Goal: Task Accomplishment & Management: Complete application form

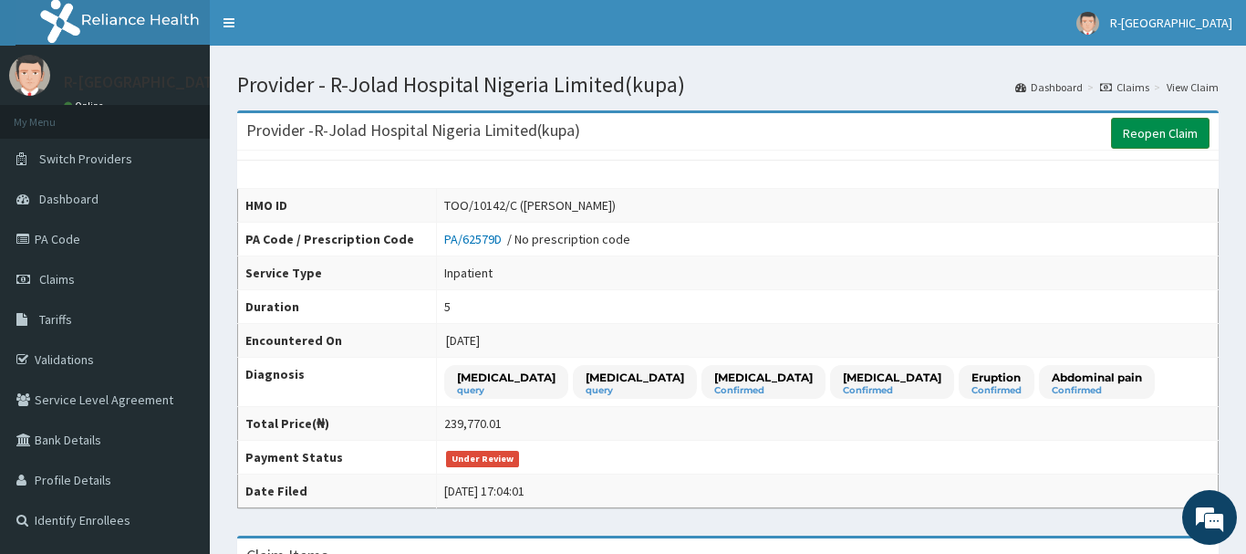
click at [1165, 145] on link "Reopen Claim" at bounding box center [1160, 133] width 99 height 31
click at [1182, 131] on link "Reopen Claim" at bounding box center [1160, 133] width 99 height 31
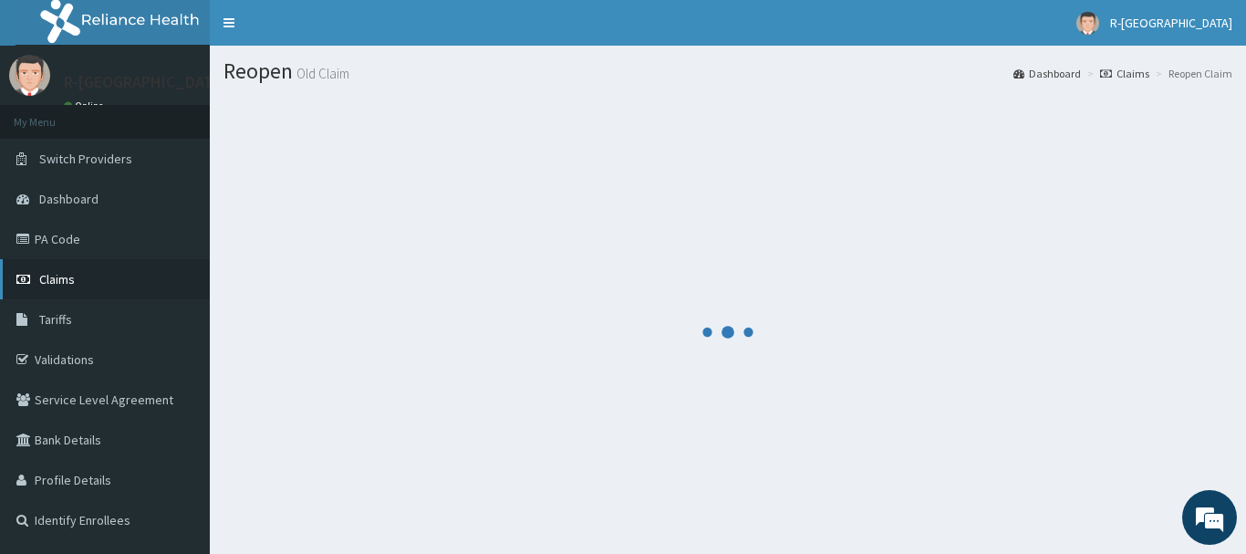
click at [68, 287] on span "Claims" at bounding box center [57, 279] width 36 height 16
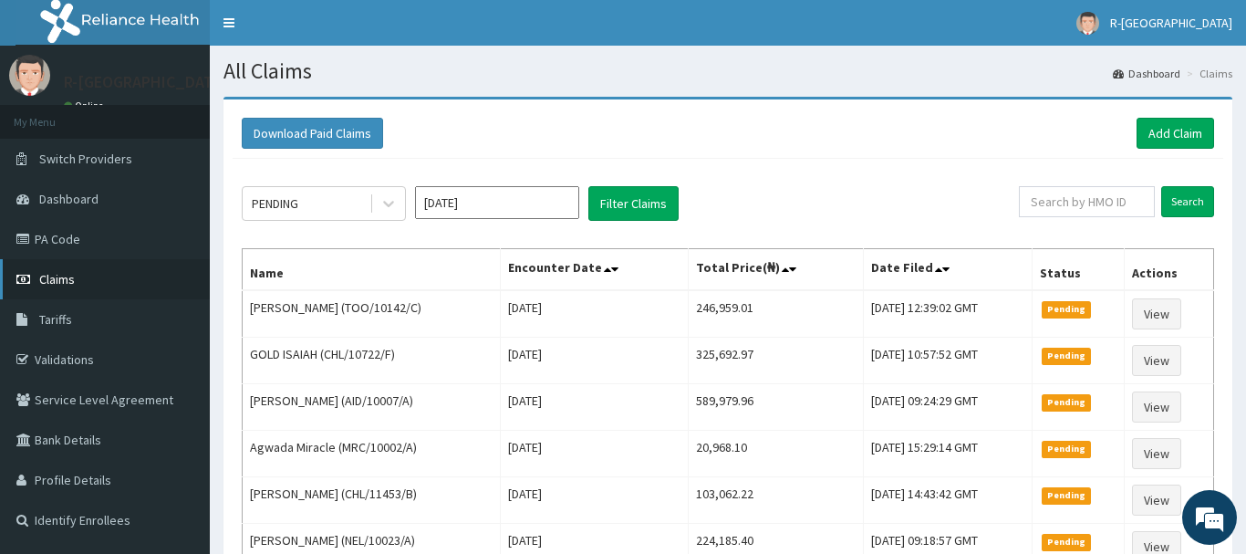
click at [64, 276] on span "Claims" at bounding box center [57, 279] width 36 height 16
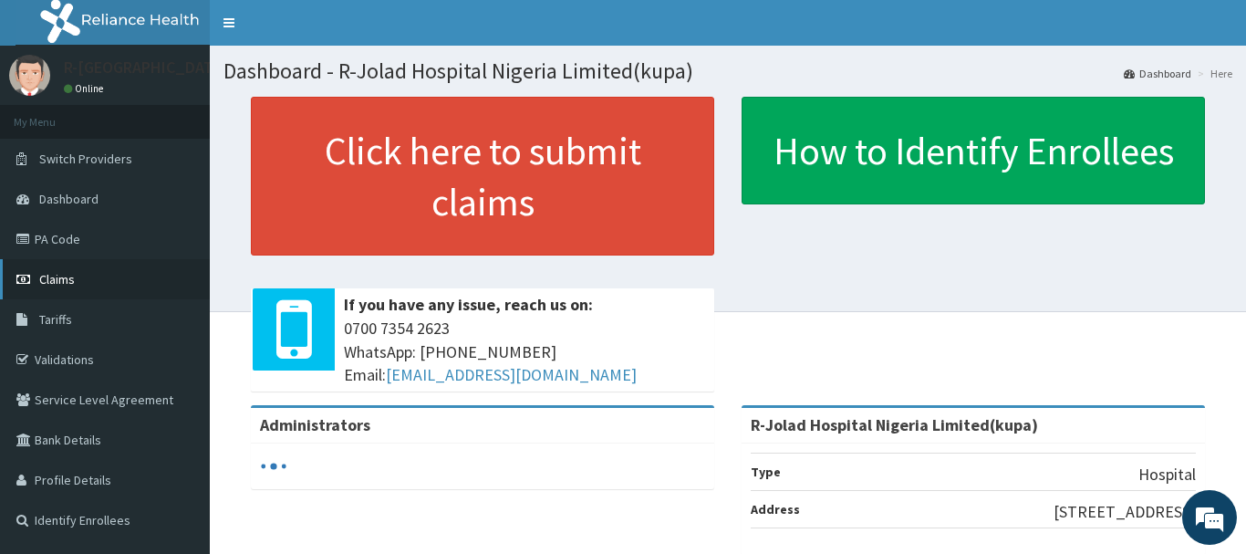
click at [62, 279] on span "Claims" at bounding box center [57, 279] width 36 height 16
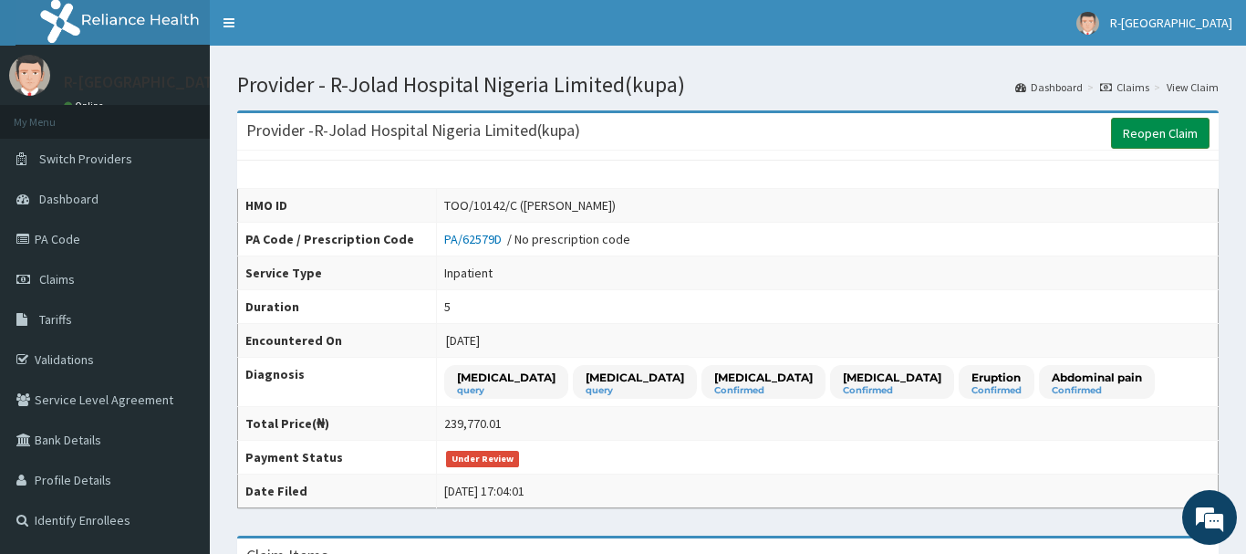
click at [1172, 127] on link "Reopen Claim" at bounding box center [1160, 133] width 99 height 31
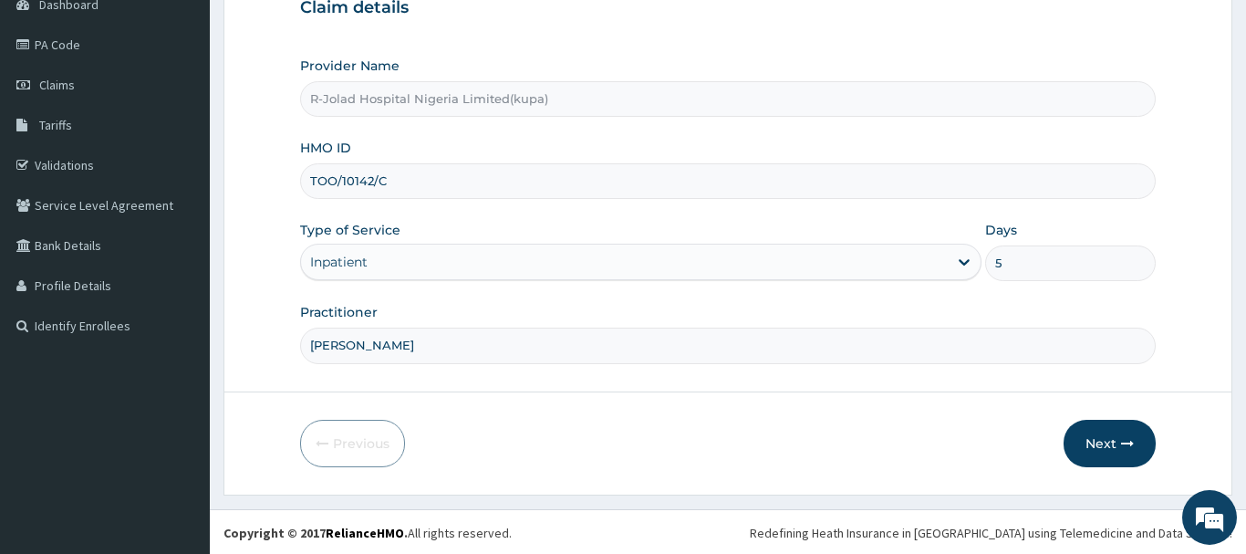
scroll to position [196, 0]
click at [1100, 439] on button "Next" at bounding box center [1110, 441] width 92 height 47
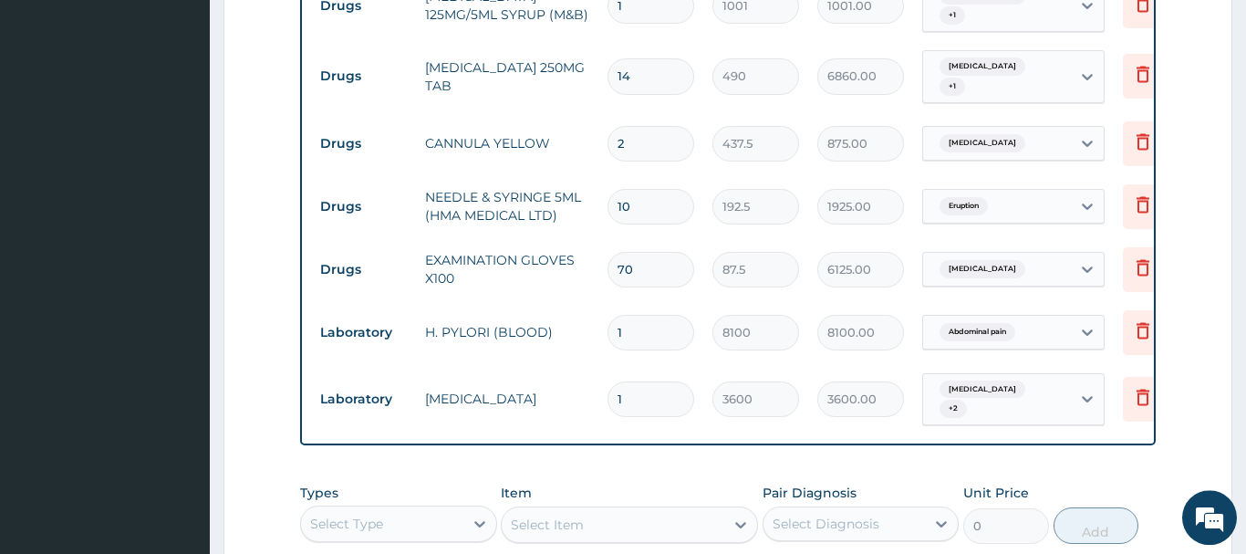
scroll to position [1406, 0]
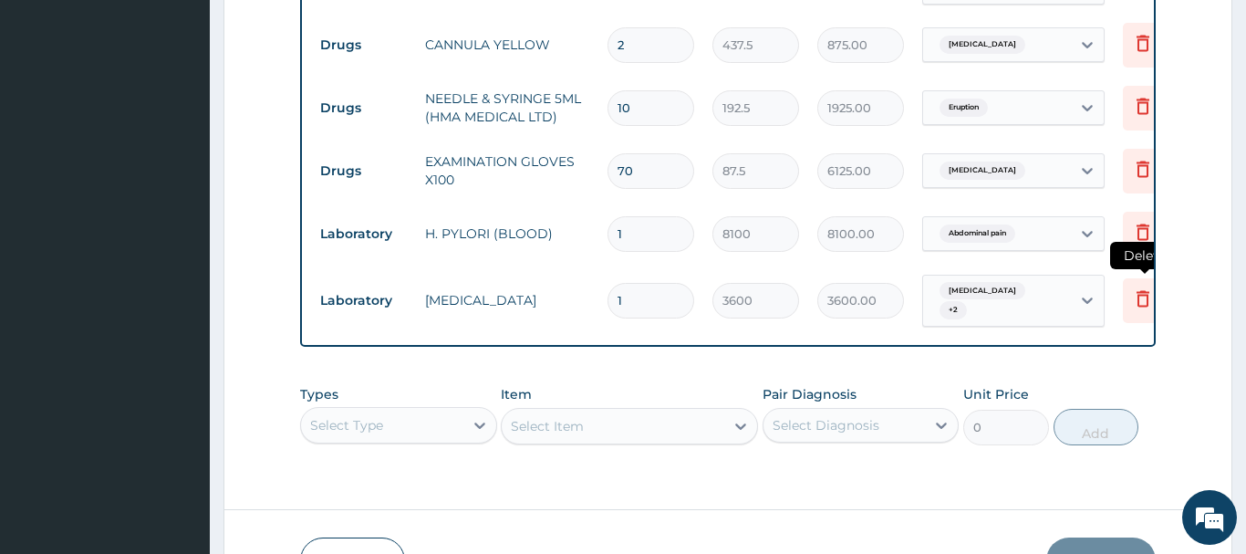
click at [1140, 290] on icon at bounding box center [1143, 298] width 13 height 16
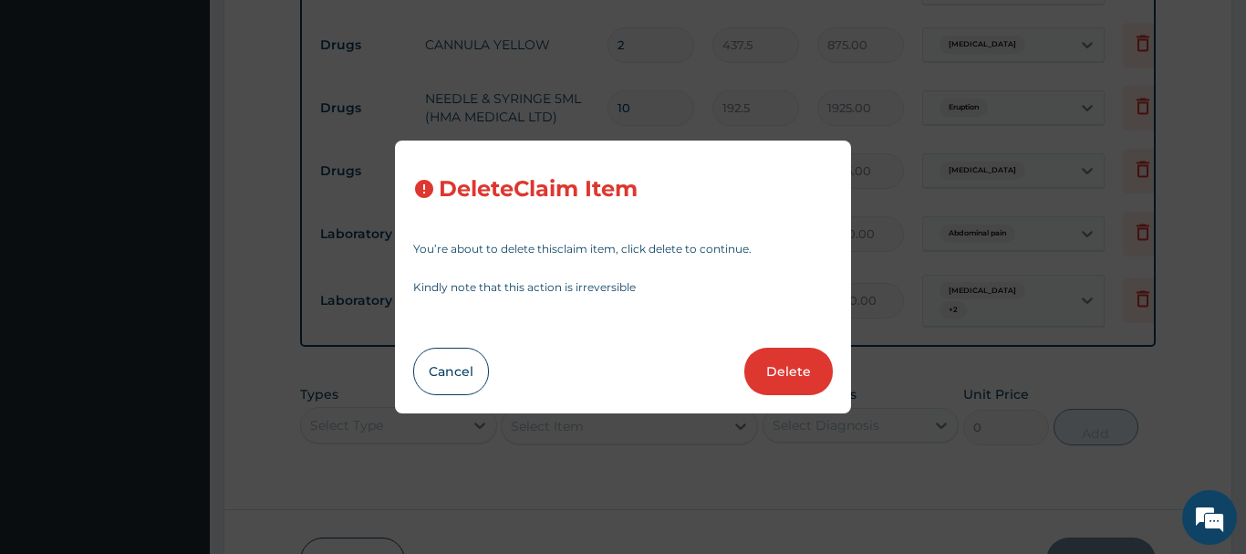
click at [794, 366] on button "Delete" at bounding box center [789, 371] width 89 height 47
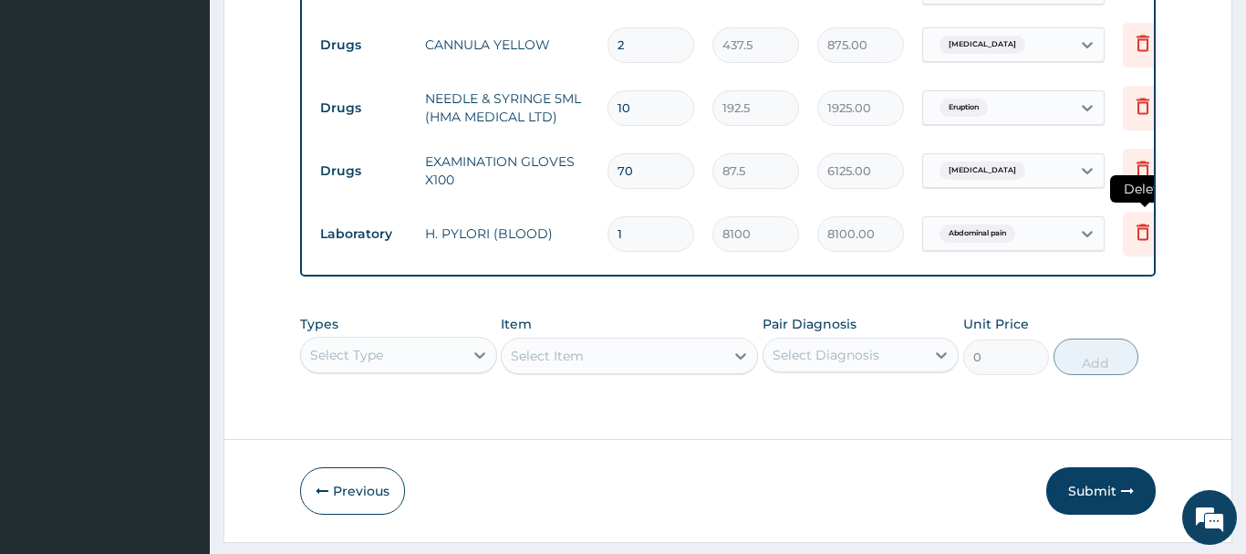
click at [1138, 224] on icon at bounding box center [1143, 232] width 13 height 16
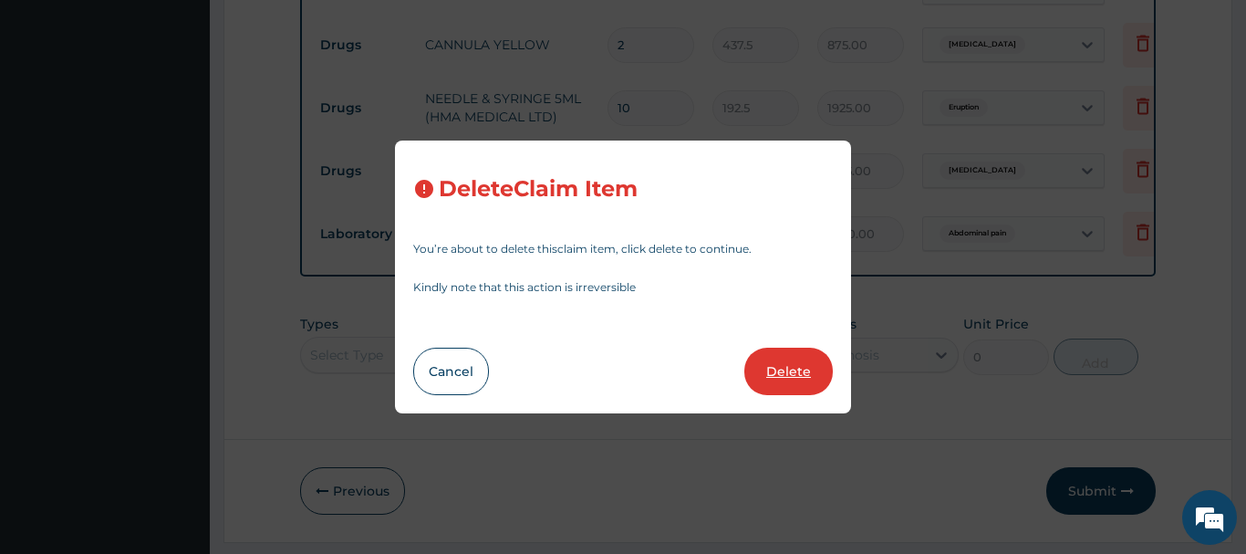
click at [807, 377] on button "Delete" at bounding box center [789, 371] width 89 height 47
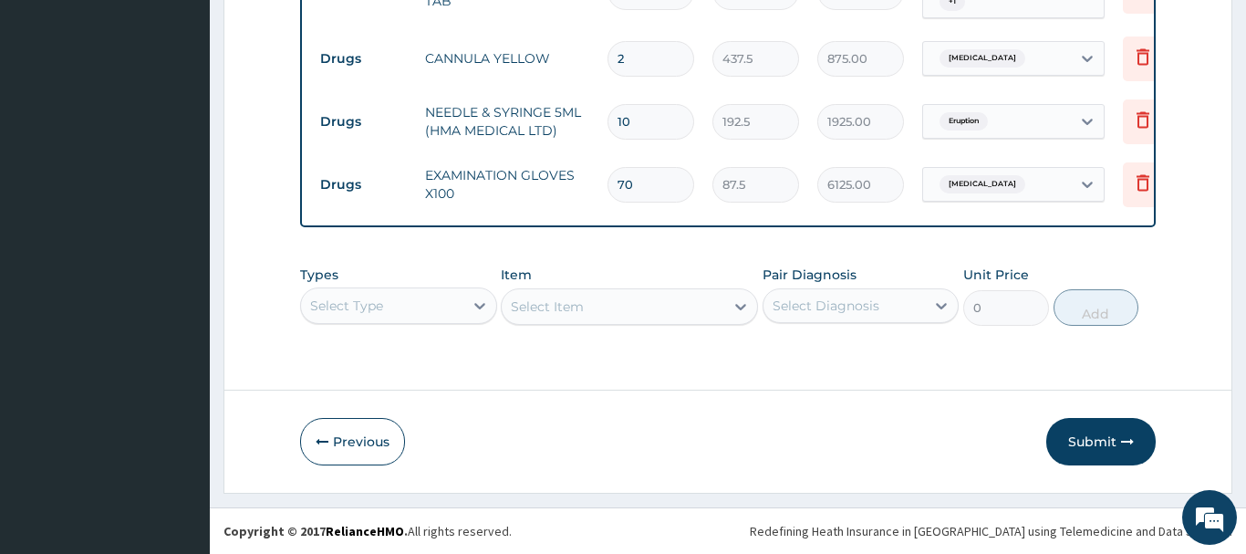
scroll to position [1377, 0]
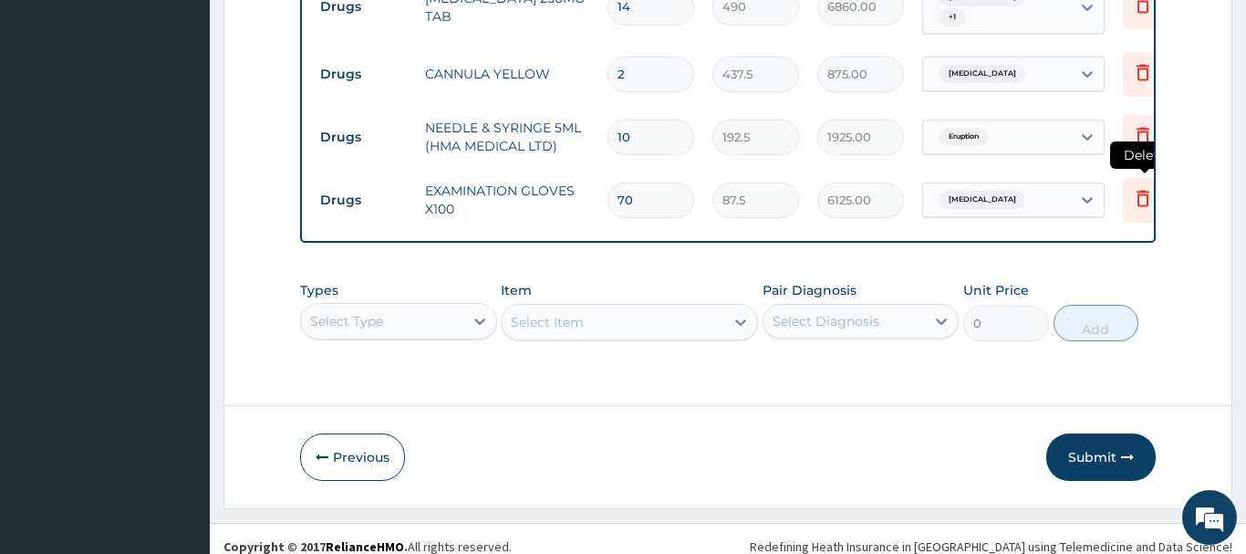
click at [1146, 187] on icon at bounding box center [1143, 198] width 22 height 22
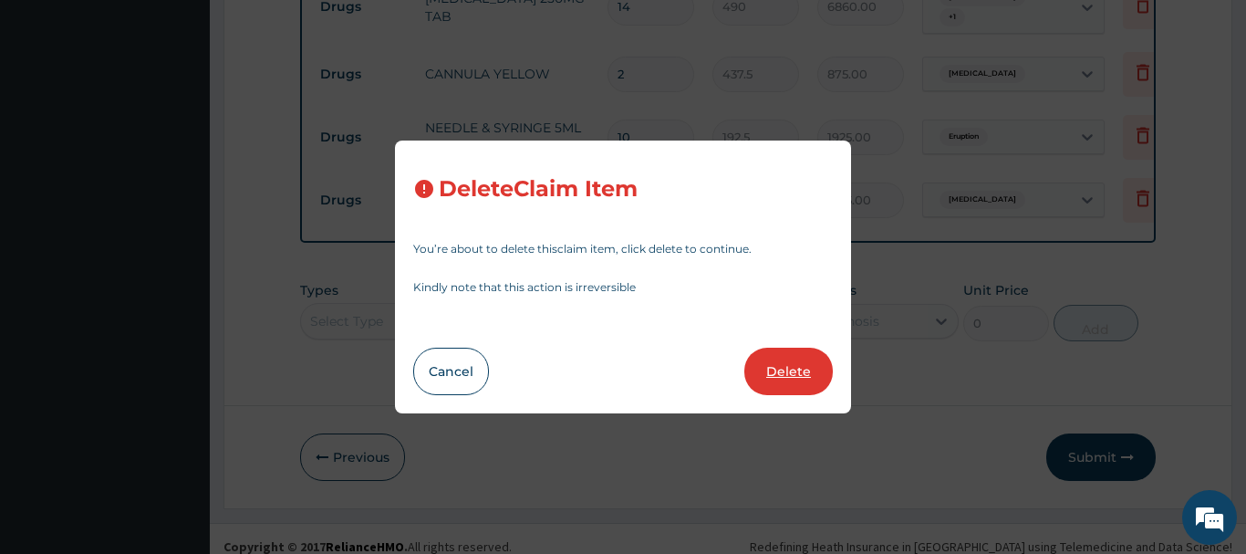
click at [799, 373] on button "Delete" at bounding box center [789, 371] width 89 height 47
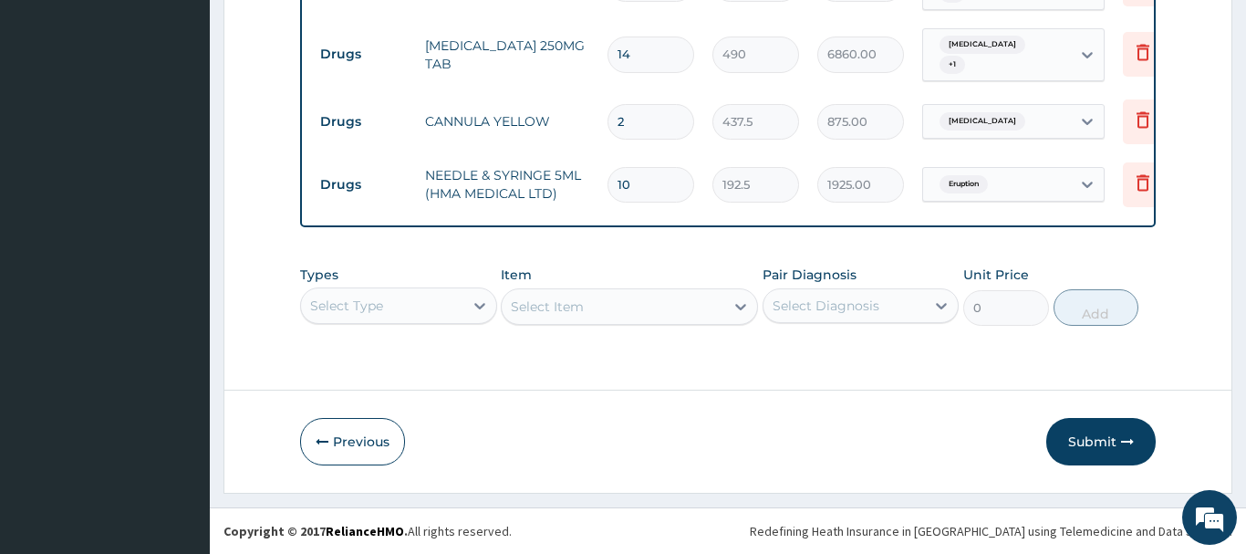
scroll to position [1314, 0]
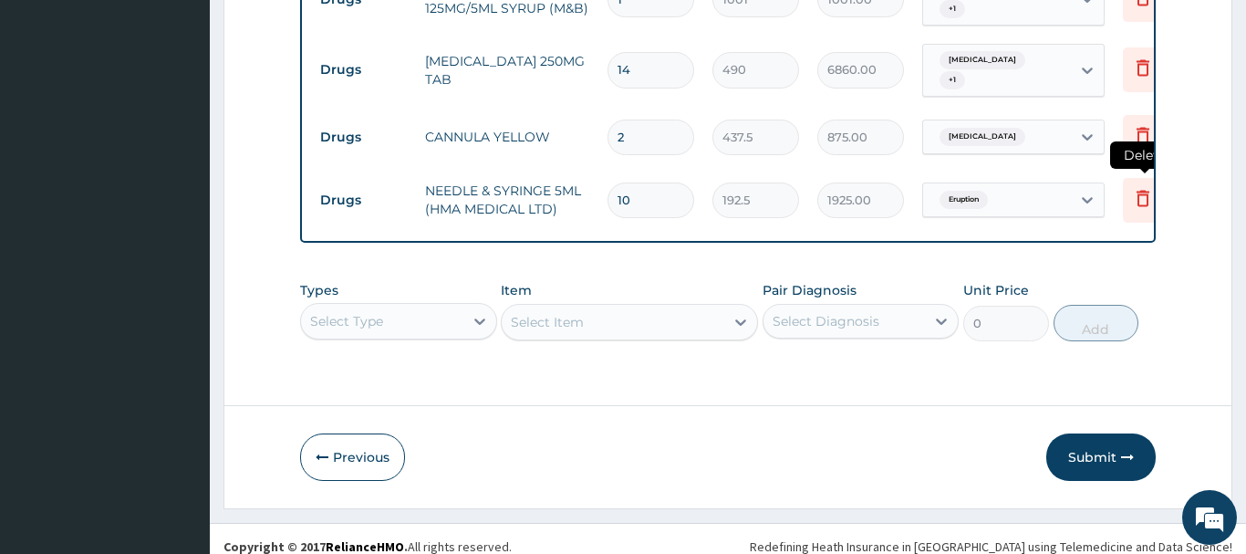
click at [1146, 187] on icon at bounding box center [1143, 198] width 22 height 22
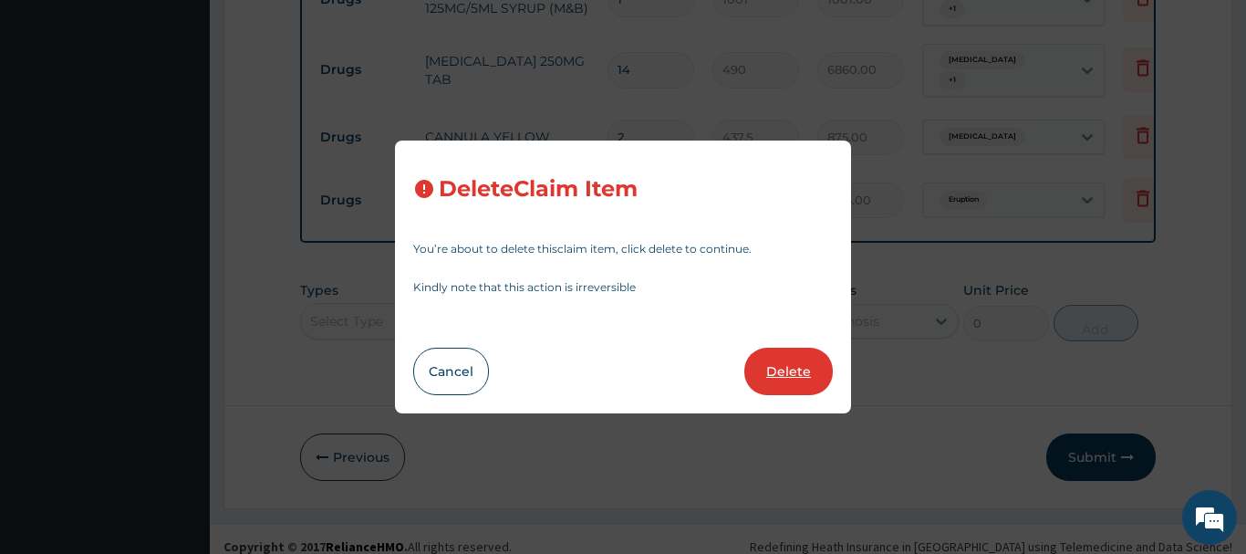
click at [813, 370] on button "Delete" at bounding box center [789, 371] width 89 height 47
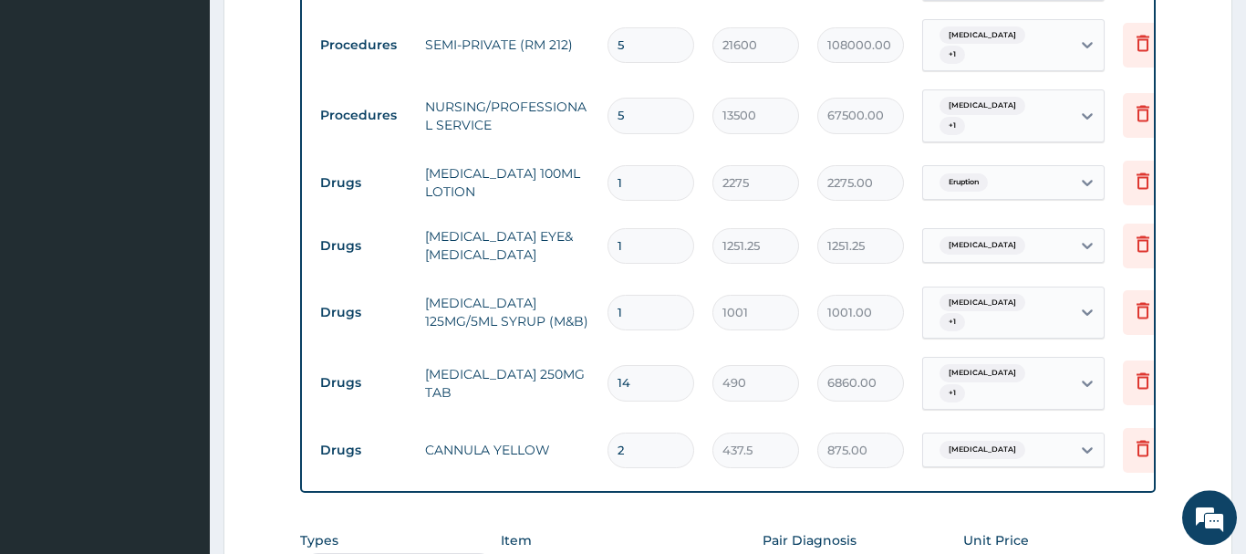
scroll to position [972, 0]
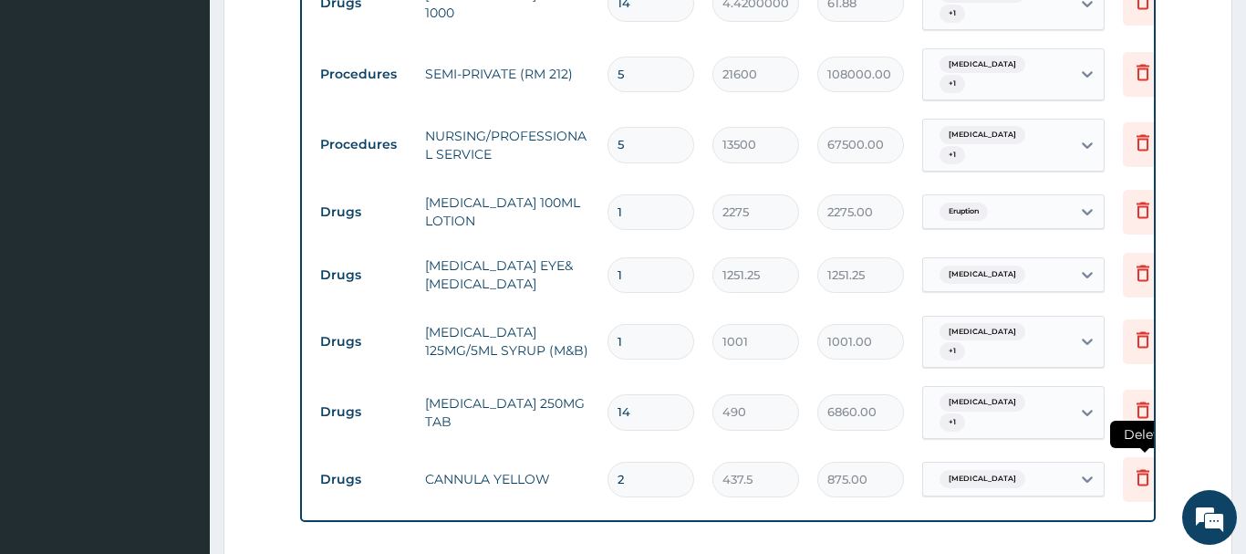
click at [1139, 469] on icon at bounding box center [1143, 477] width 13 height 16
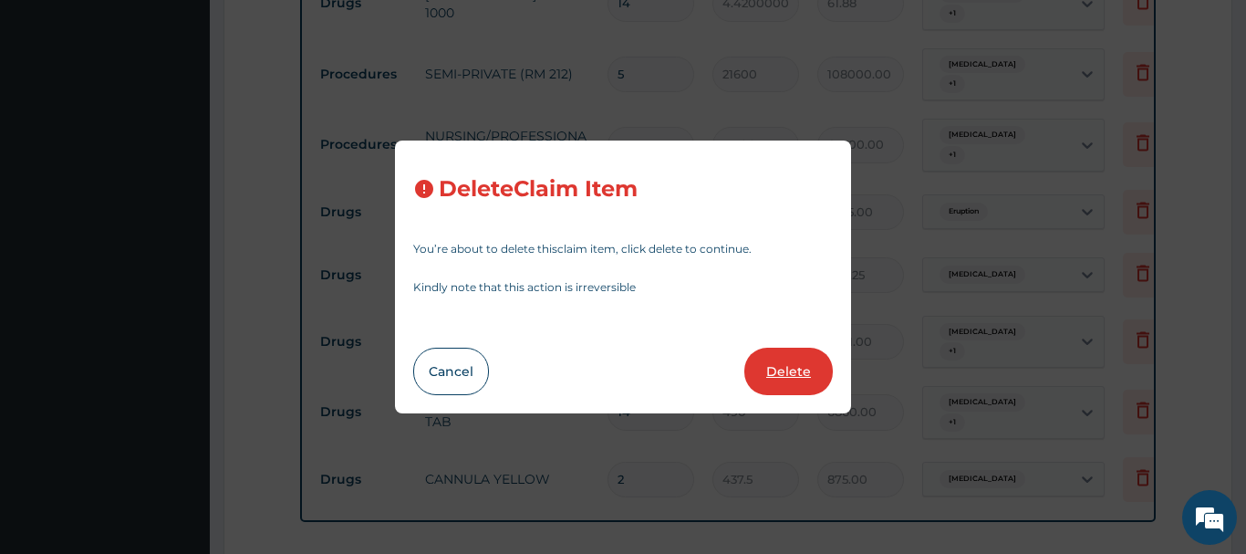
click at [813, 377] on button "Delete" at bounding box center [789, 371] width 89 height 47
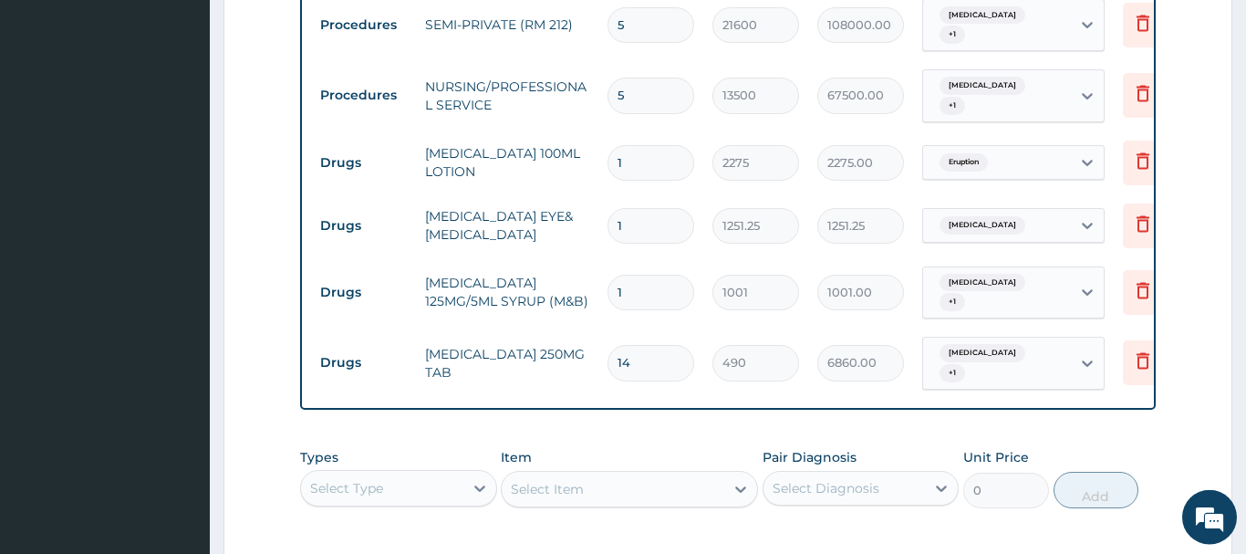
scroll to position [1065, 0]
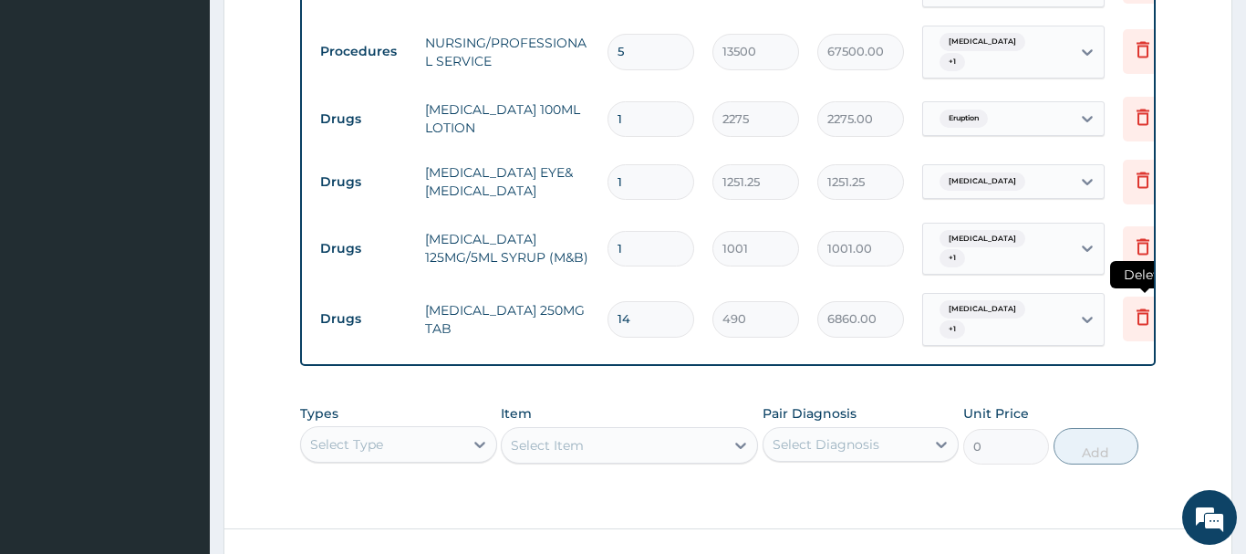
click at [1142, 309] on icon at bounding box center [1143, 317] width 13 height 16
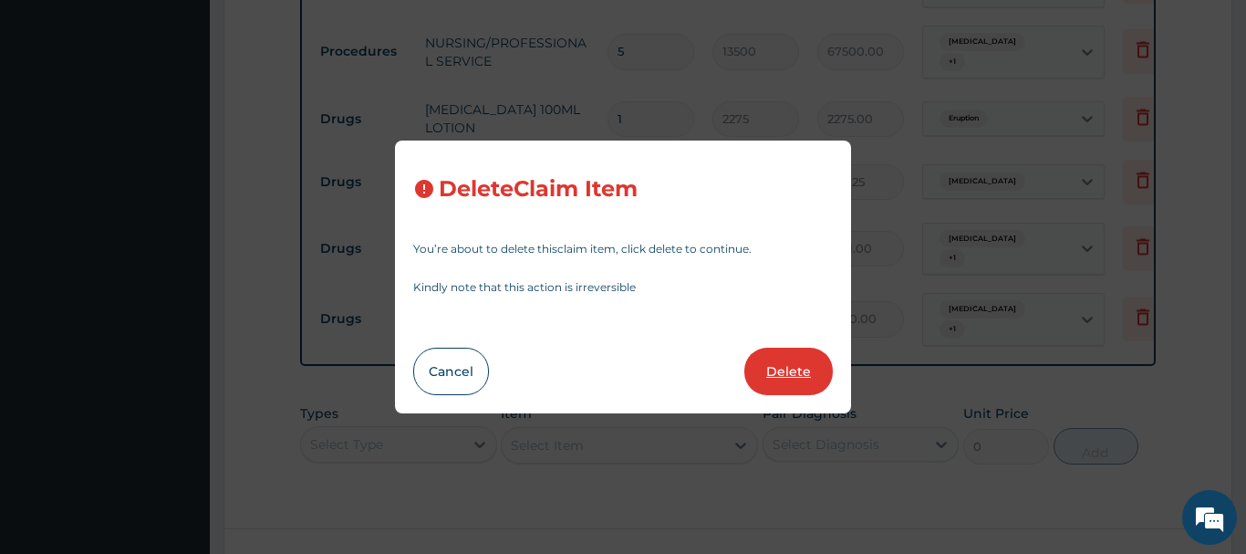
click at [804, 371] on button "Delete" at bounding box center [789, 371] width 89 height 47
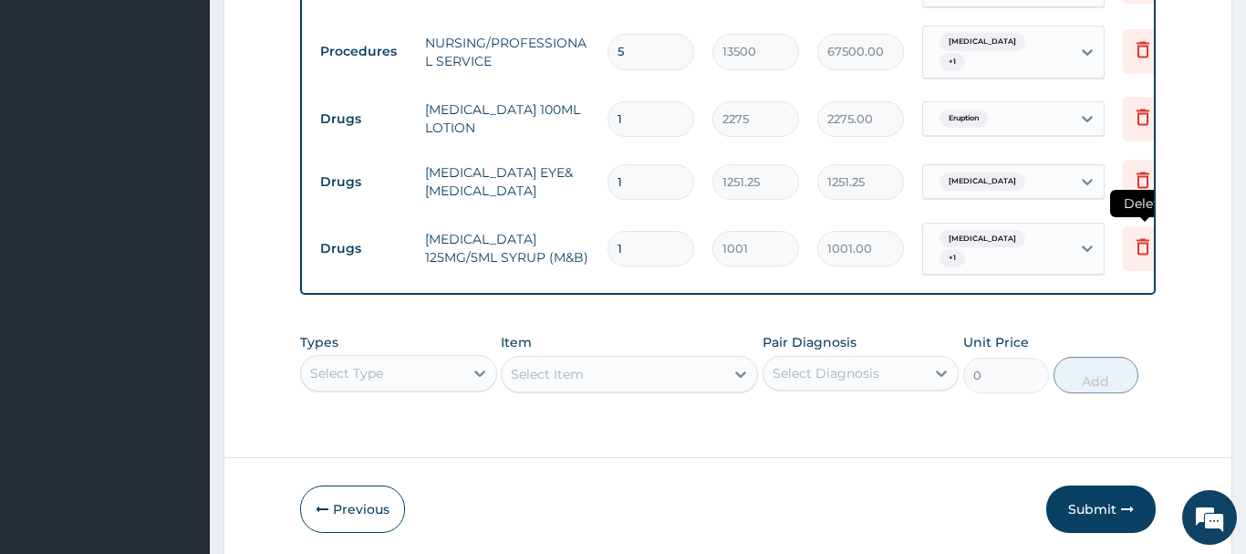
click at [1147, 239] on icon at bounding box center [1143, 246] width 13 height 16
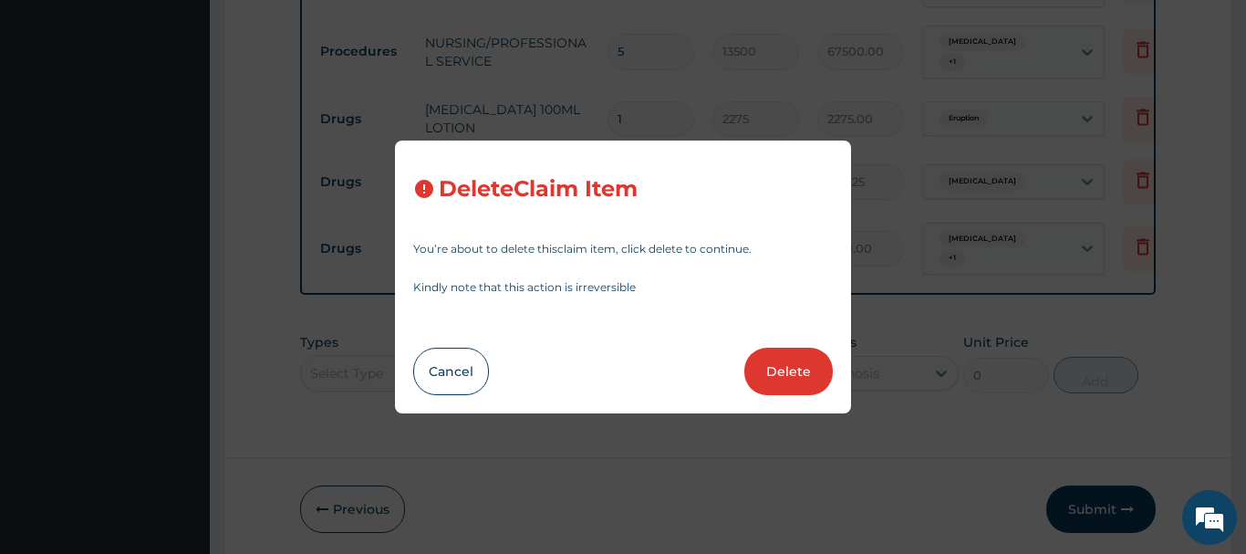
click at [783, 369] on button "Delete" at bounding box center [789, 371] width 89 height 47
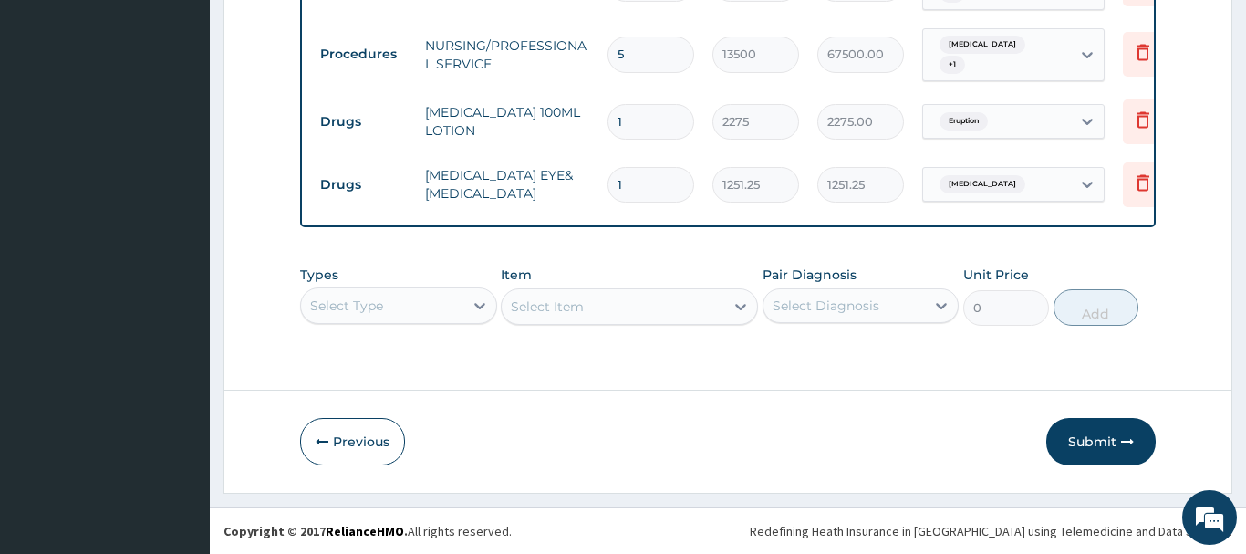
scroll to position [1054, 0]
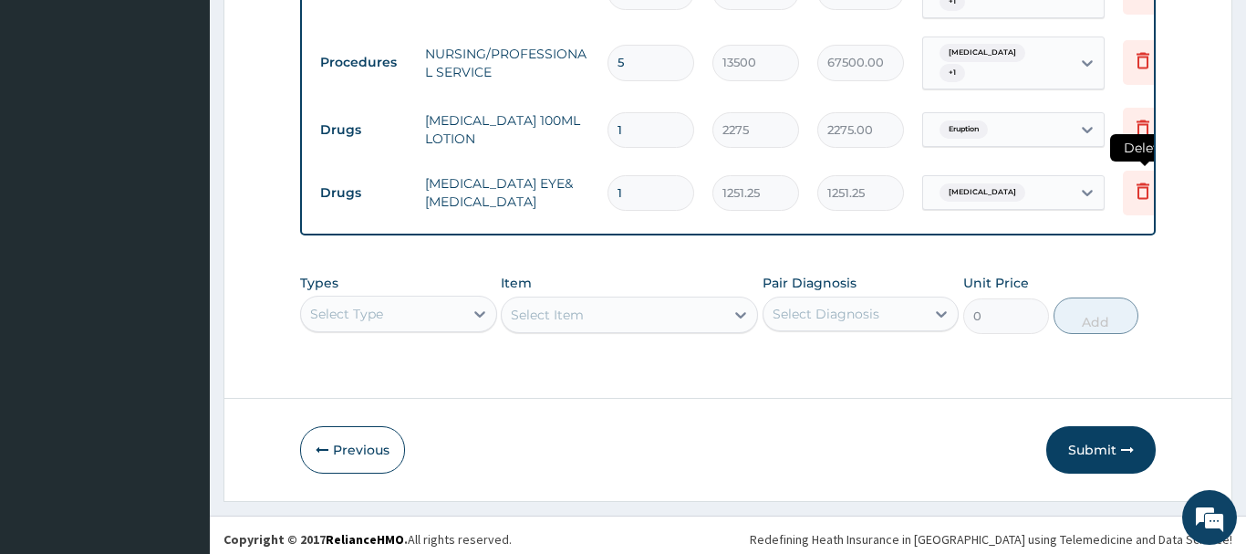
click at [1141, 182] on icon at bounding box center [1143, 191] width 22 height 22
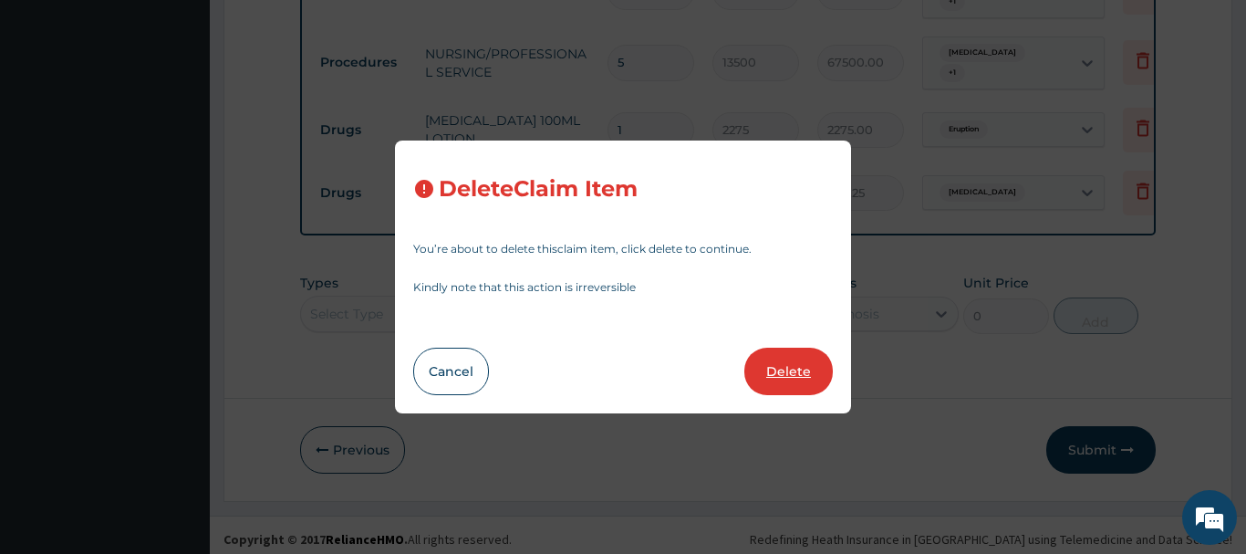
click at [802, 370] on button "Delete" at bounding box center [789, 371] width 89 height 47
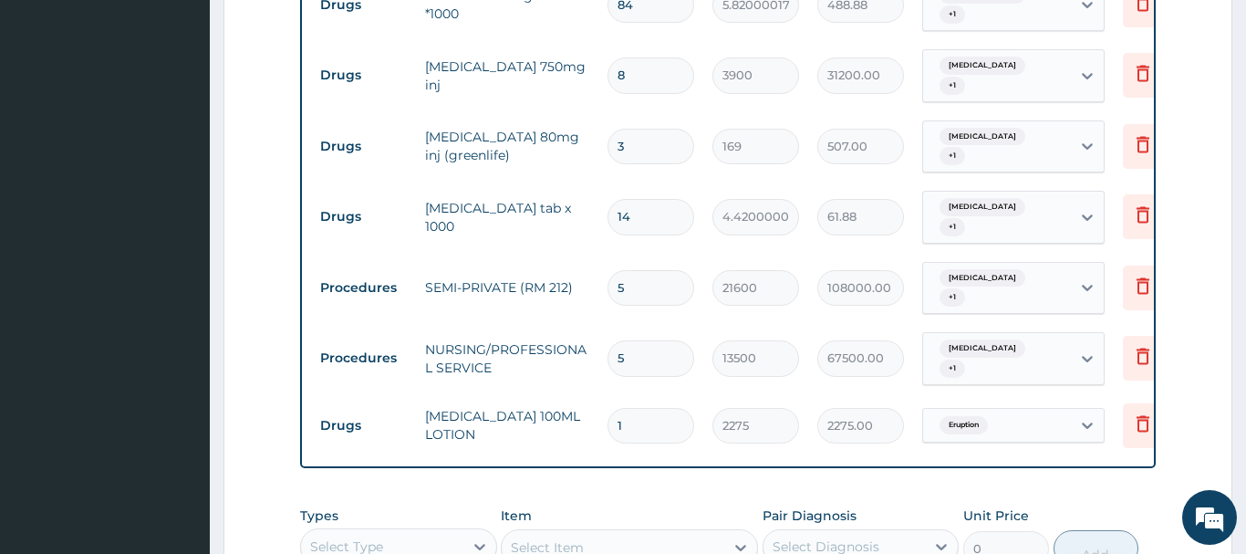
scroll to position [712, 0]
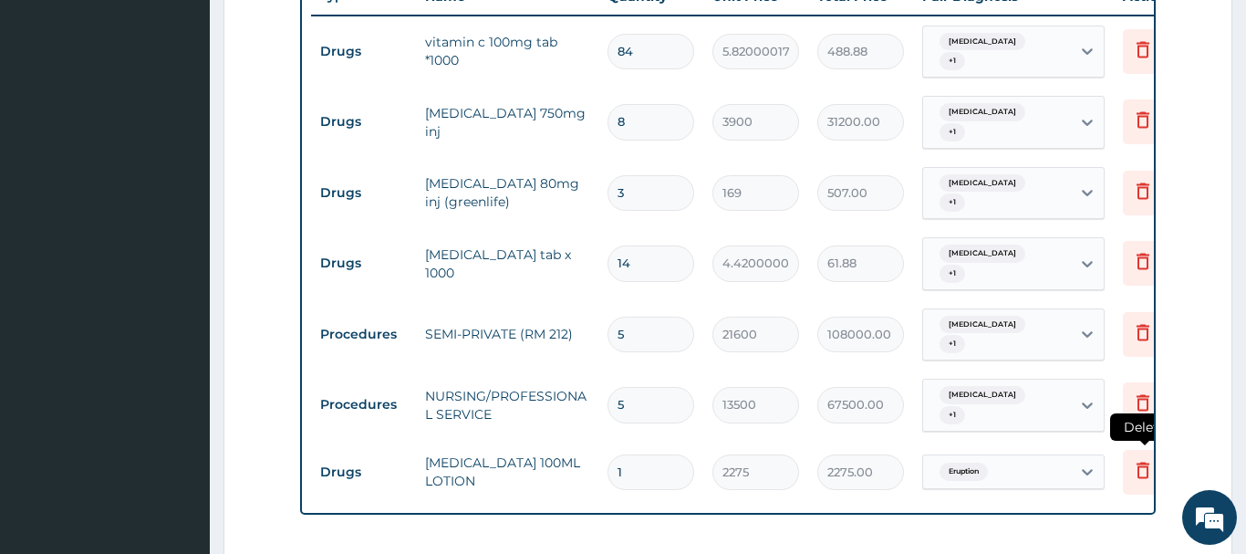
click at [1142, 463] on icon at bounding box center [1143, 470] width 22 height 22
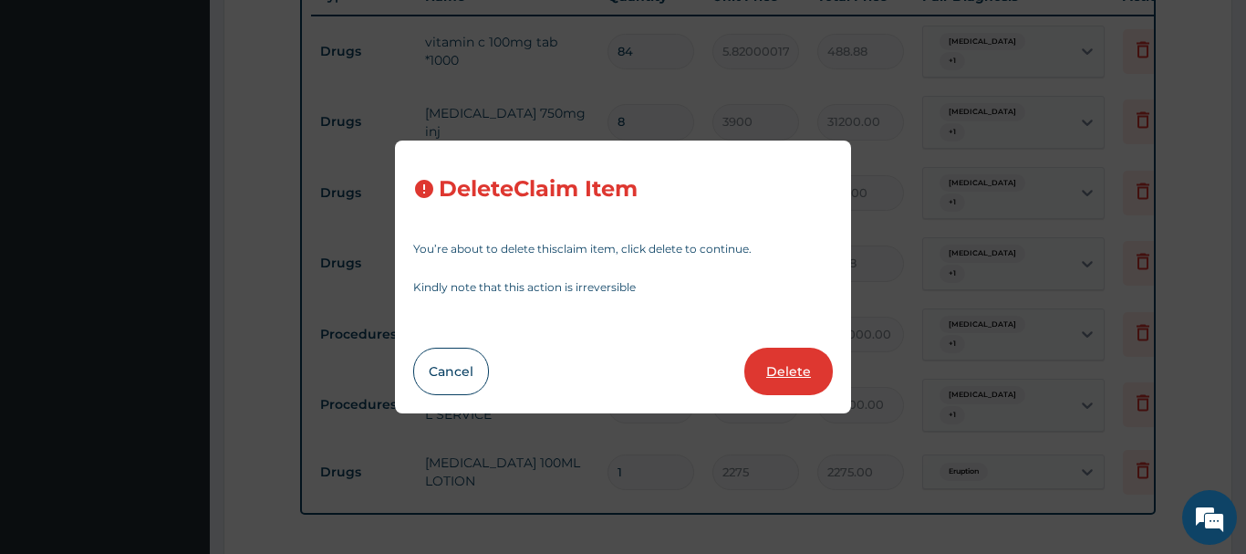
click at [818, 370] on button "Delete" at bounding box center [789, 371] width 89 height 47
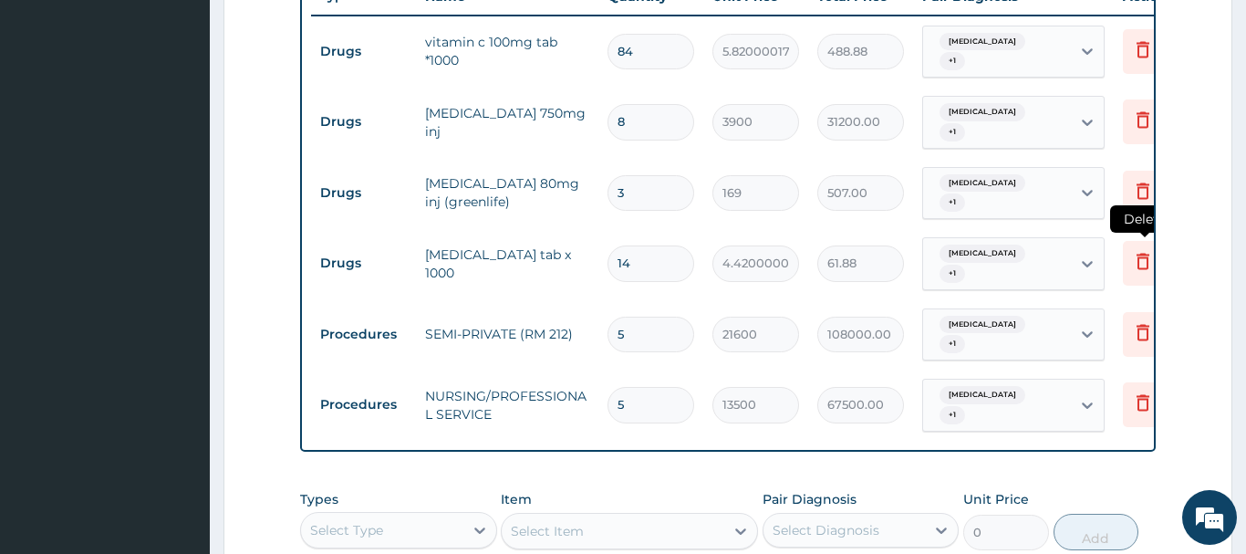
click at [1141, 257] on icon at bounding box center [1143, 262] width 13 height 16
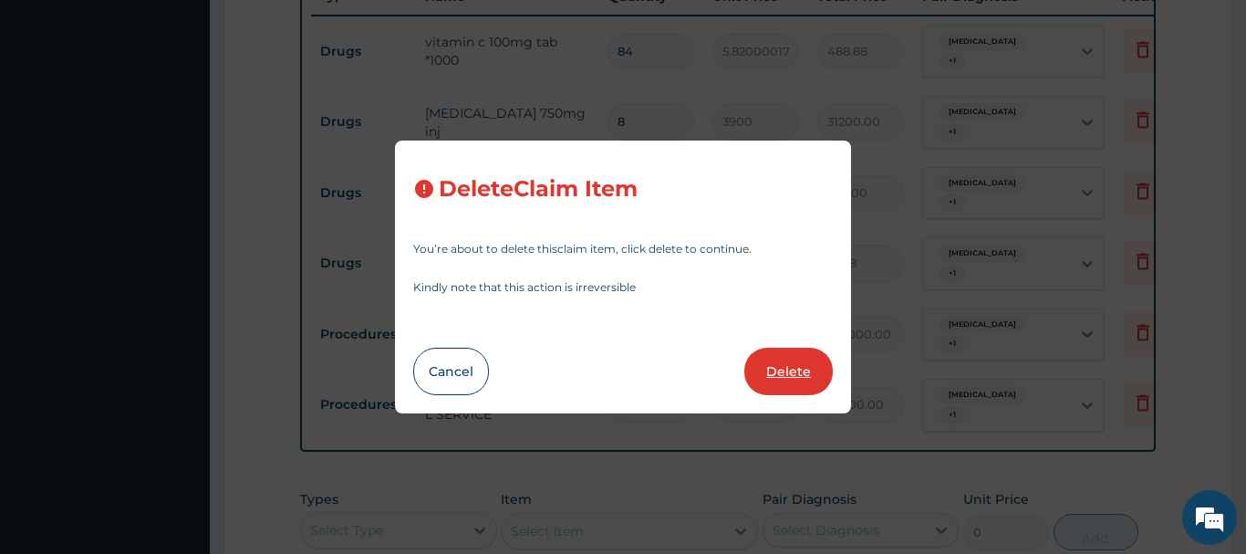
click at [798, 363] on button "Delete" at bounding box center [789, 371] width 89 height 47
type input "5"
type input "21600"
type input "108000.00"
type input "13500"
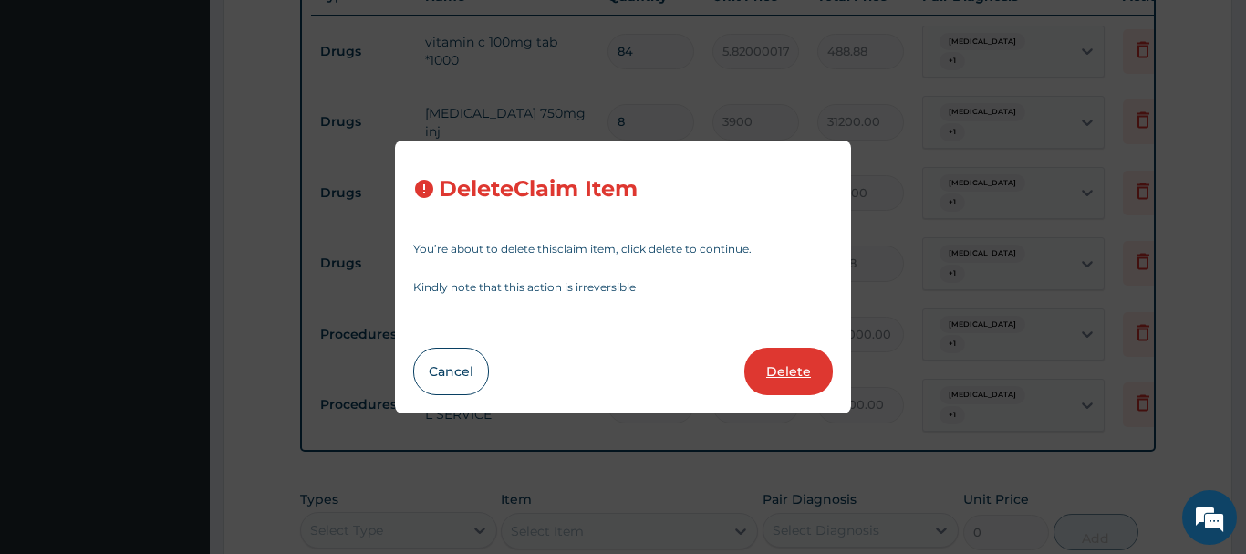
type input "67500.00"
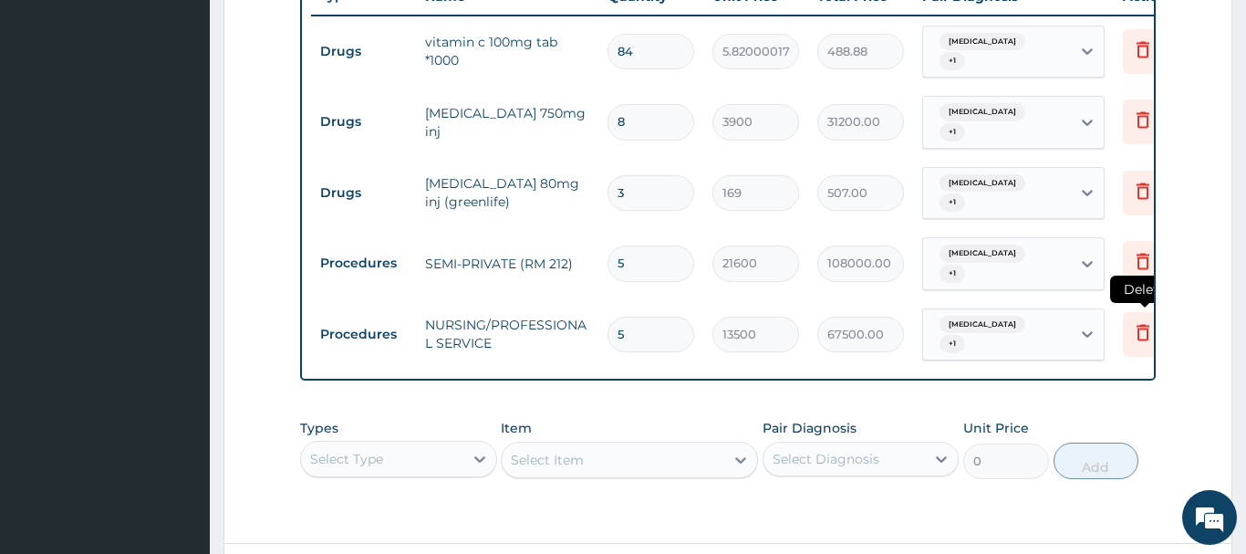
click at [1143, 326] on icon at bounding box center [1143, 332] width 22 height 22
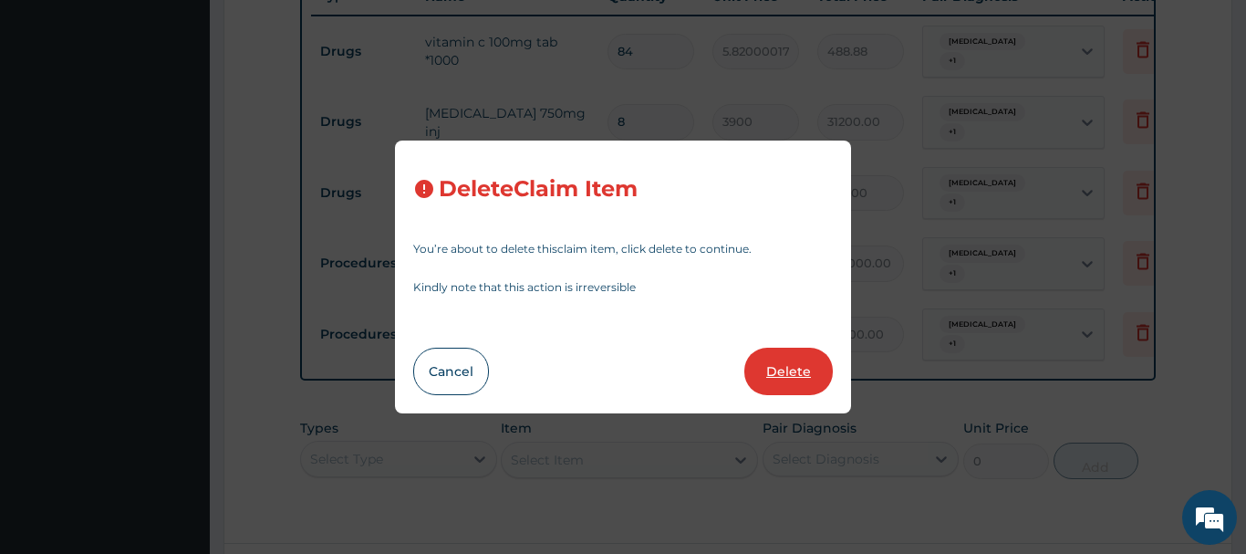
click at [804, 372] on button "Delete" at bounding box center [789, 371] width 89 height 47
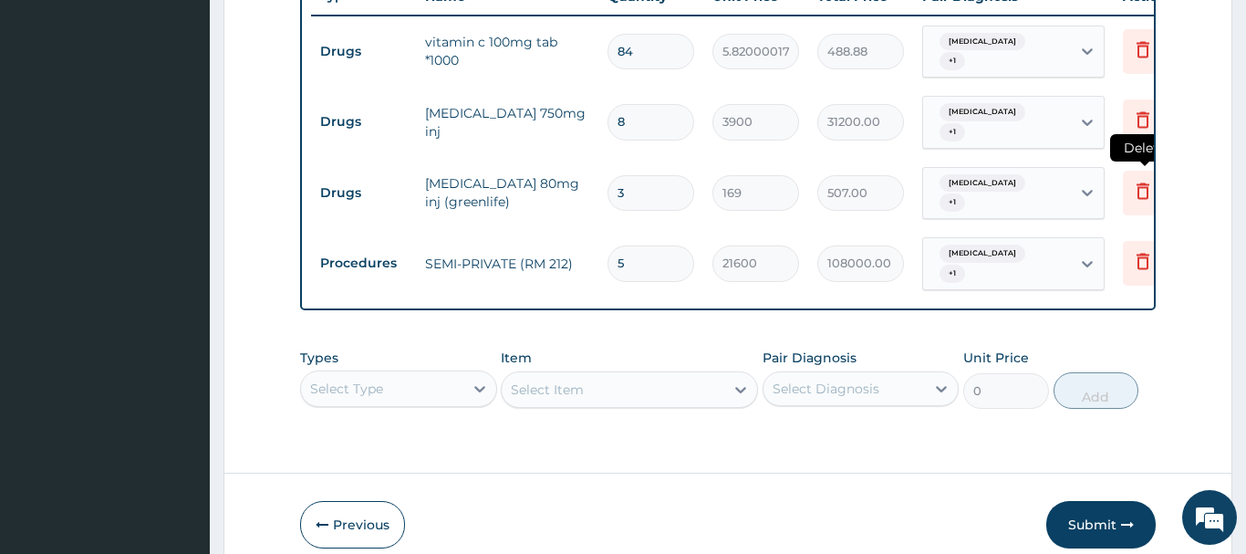
click at [1145, 193] on icon at bounding box center [1143, 191] width 22 height 22
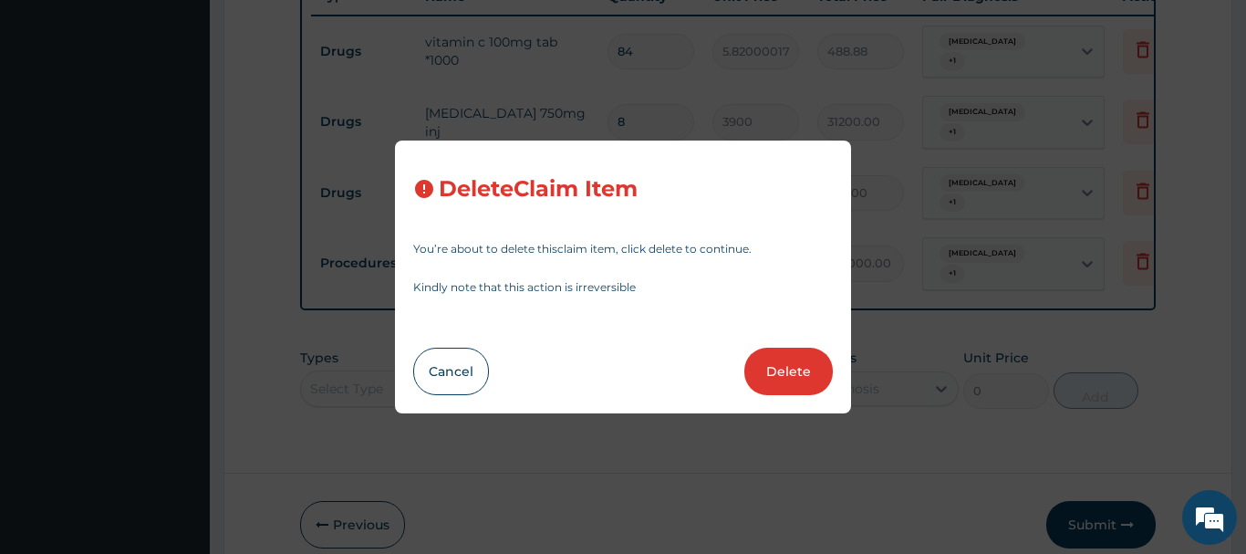
drag, startPoint x: 782, startPoint y: 371, endPoint x: 824, endPoint y: 367, distance: 42.2
click at [783, 370] on button "Delete" at bounding box center [789, 371] width 89 height 47
type input "5"
type input "21600"
type input "108000.00"
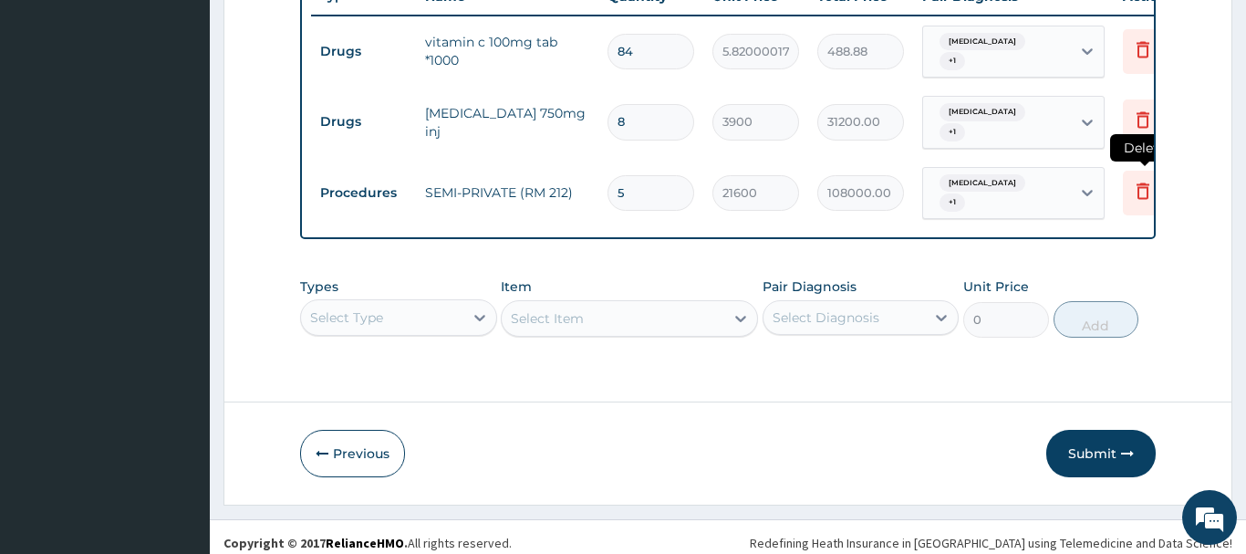
click at [1145, 193] on icon at bounding box center [1143, 191] width 22 height 22
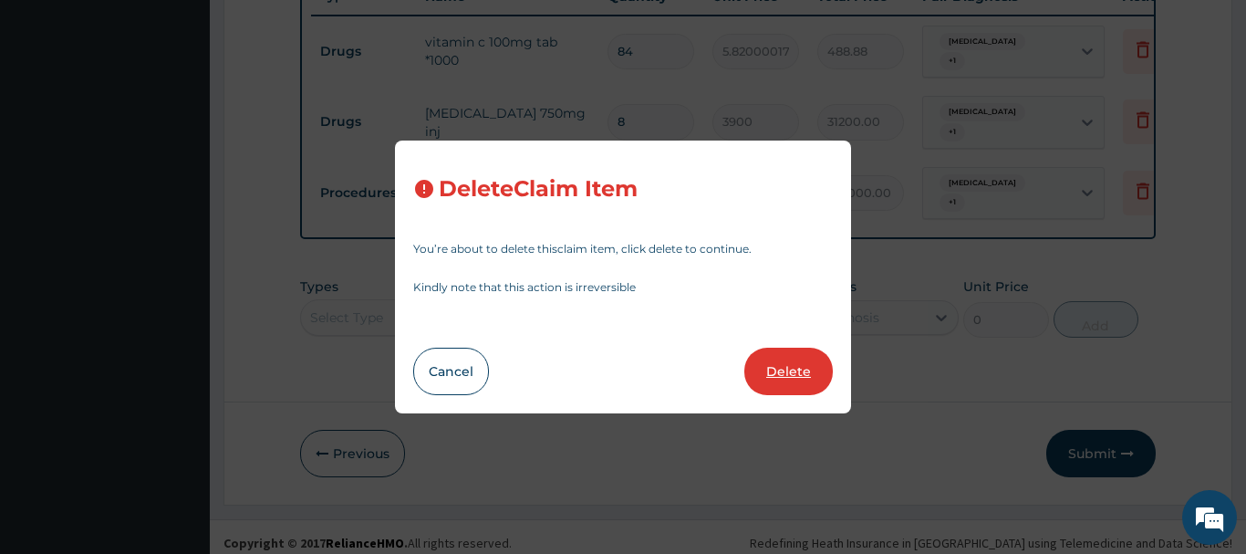
click at [798, 379] on button "Delete" at bounding box center [789, 371] width 89 height 47
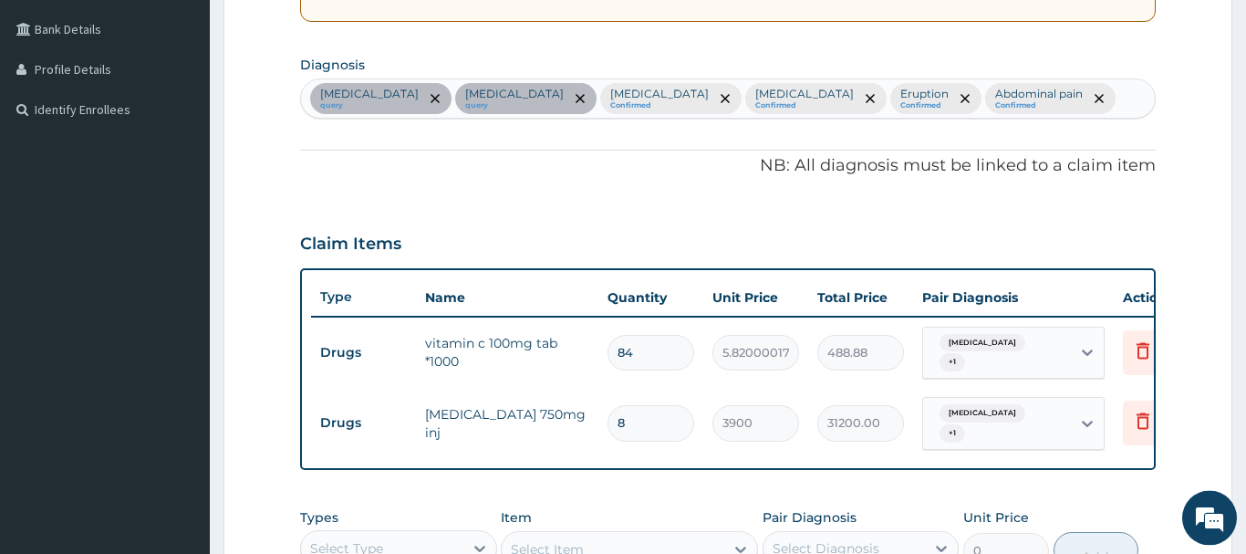
scroll to position [653, 0]
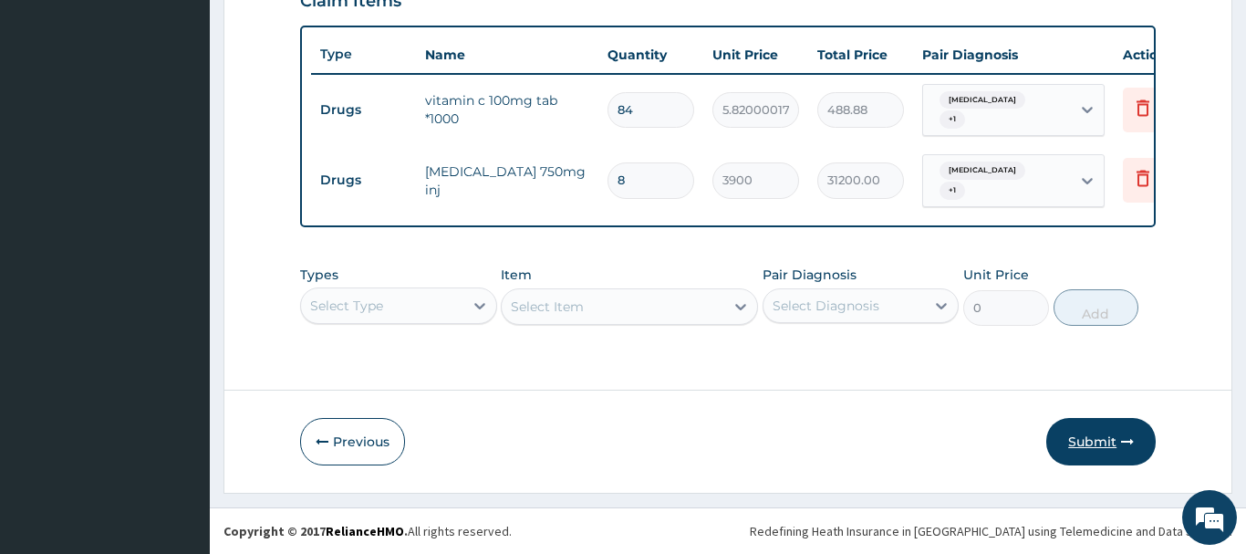
click at [1112, 441] on button "Submit" at bounding box center [1101, 441] width 109 height 47
click at [1100, 436] on button "Submit" at bounding box center [1101, 441] width 109 height 47
click at [1089, 443] on button "Submit" at bounding box center [1101, 441] width 109 height 47
click at [1089, 437] on button "Submit" at bounding box center [1101, 441] width 109 height 47
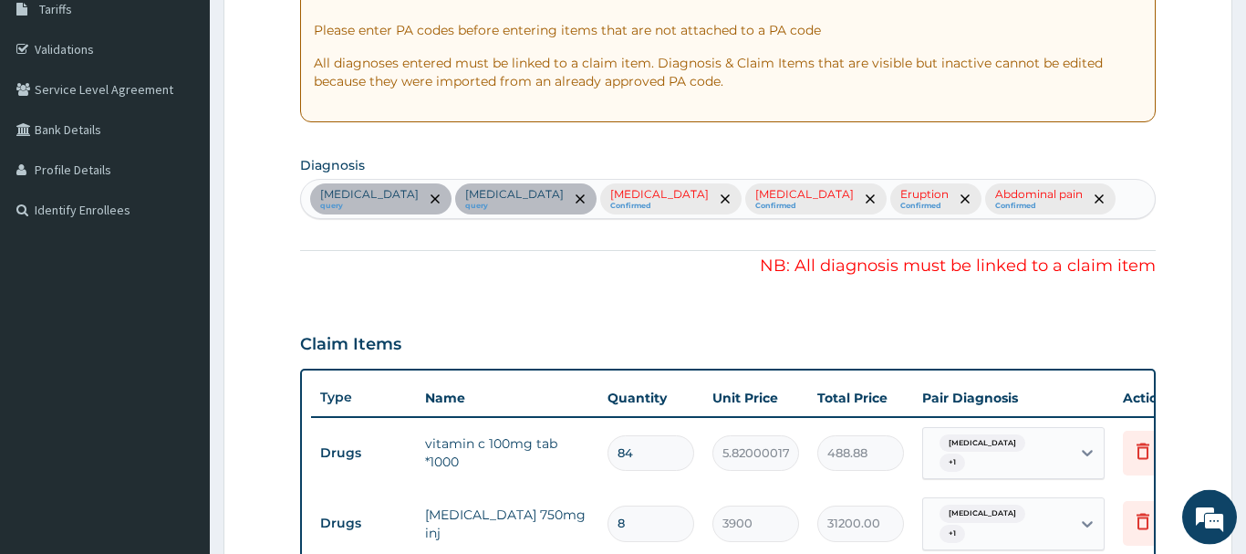
scroll to position [281, 0]
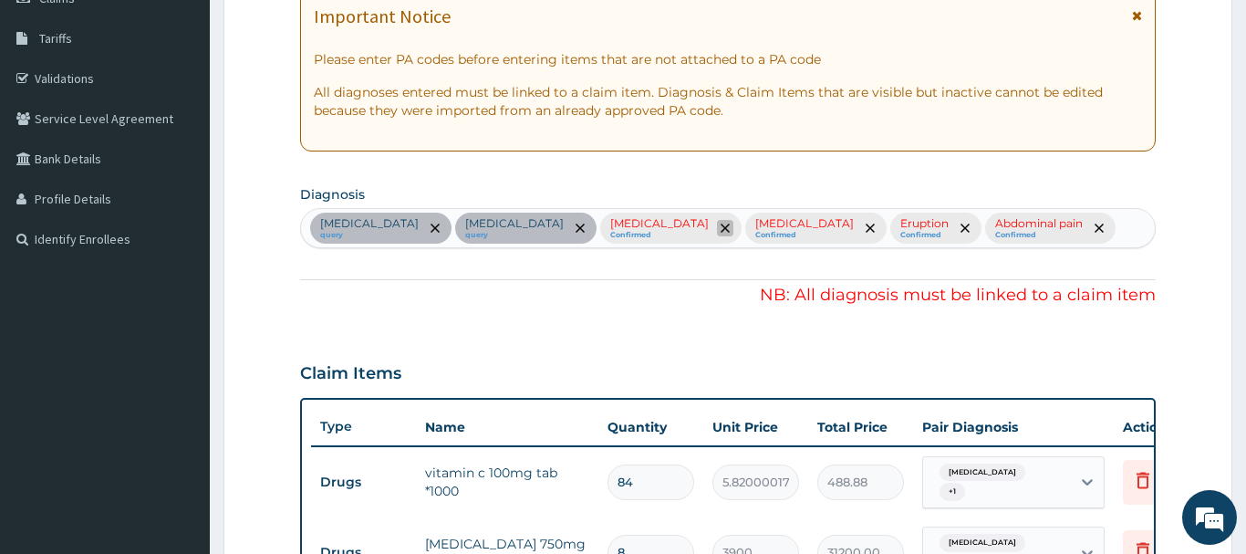
click at [717, 223] on span "remove selection option" at bounding box center [725, 228] width 16 height 16
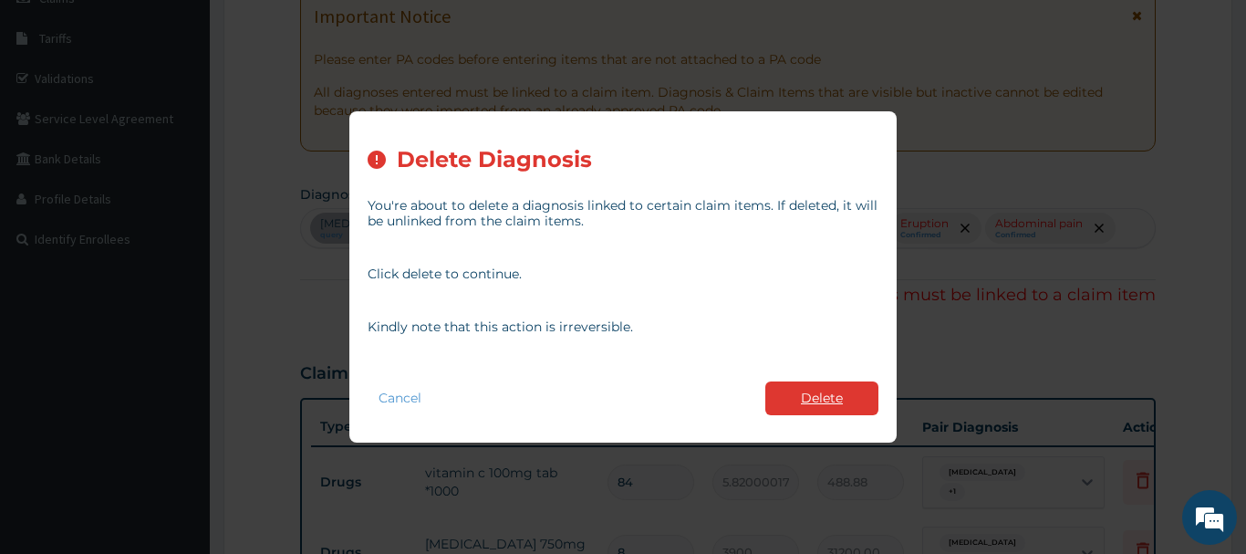
click at [847, 392] on button "Delete" at bounding box center [822, 398] width 113 height 34
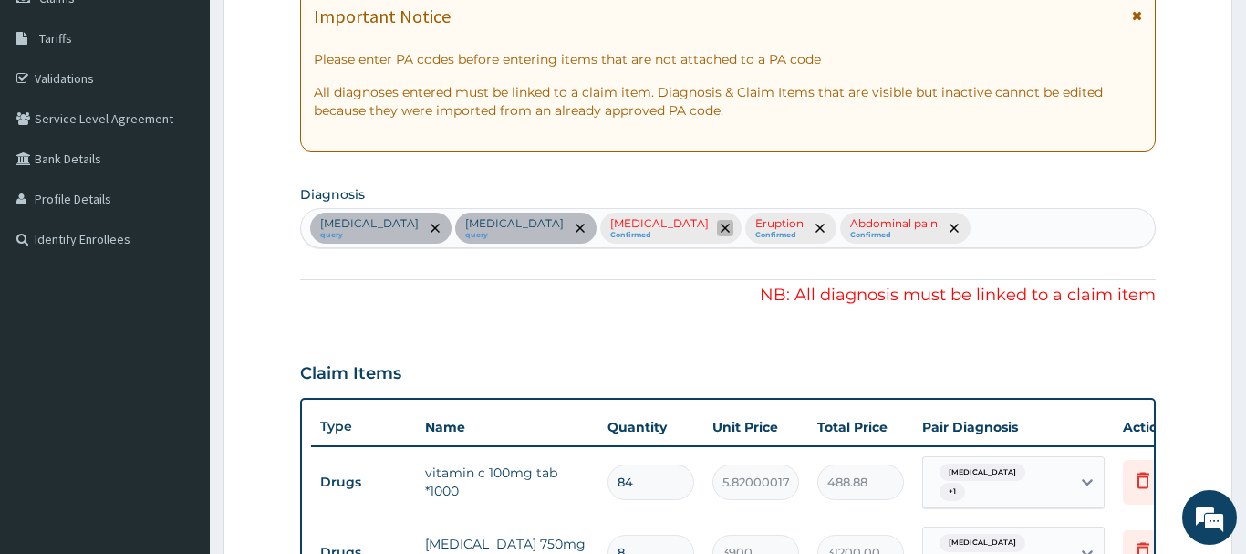
click at [717, 222] on span "remove selection option" at bounding box center [725, 228] width 16 height 16
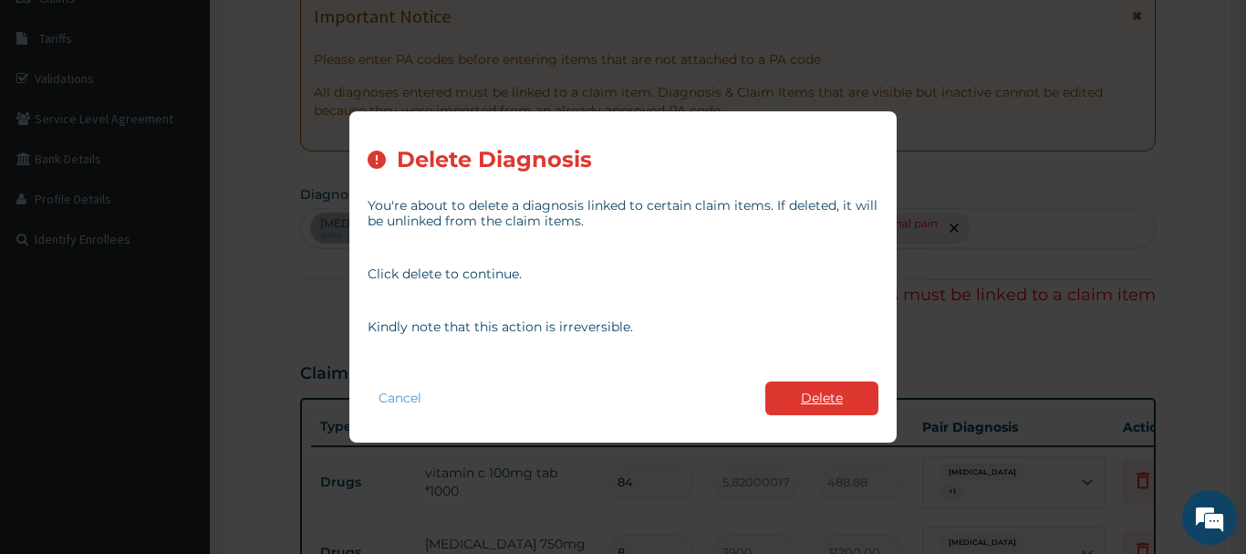
click at [828, 403] on button "Delete" at bounding box center [822, 398] width 113 height 34
click at [828, 403] on div "Type Name Quantity Unit Price Total Price Pair Diagnosis Actions Drugs vitamin …" at bounding box center [728, 499] width 856 height 202
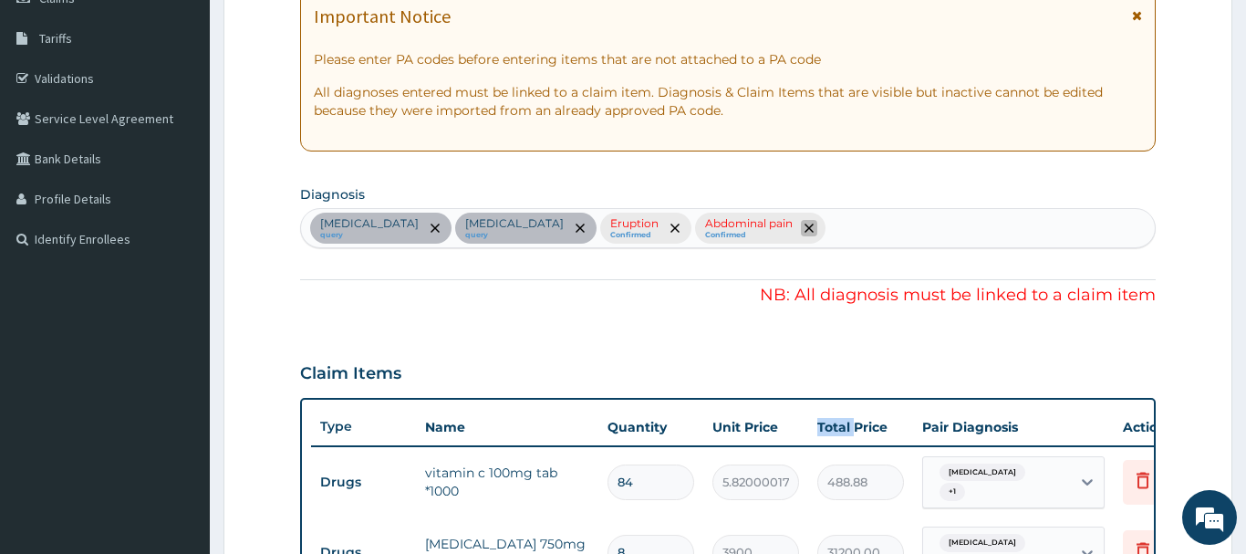
click at [805, 225] on icon "remove selection option" at bounding box center [809, 228] width 9 height 9
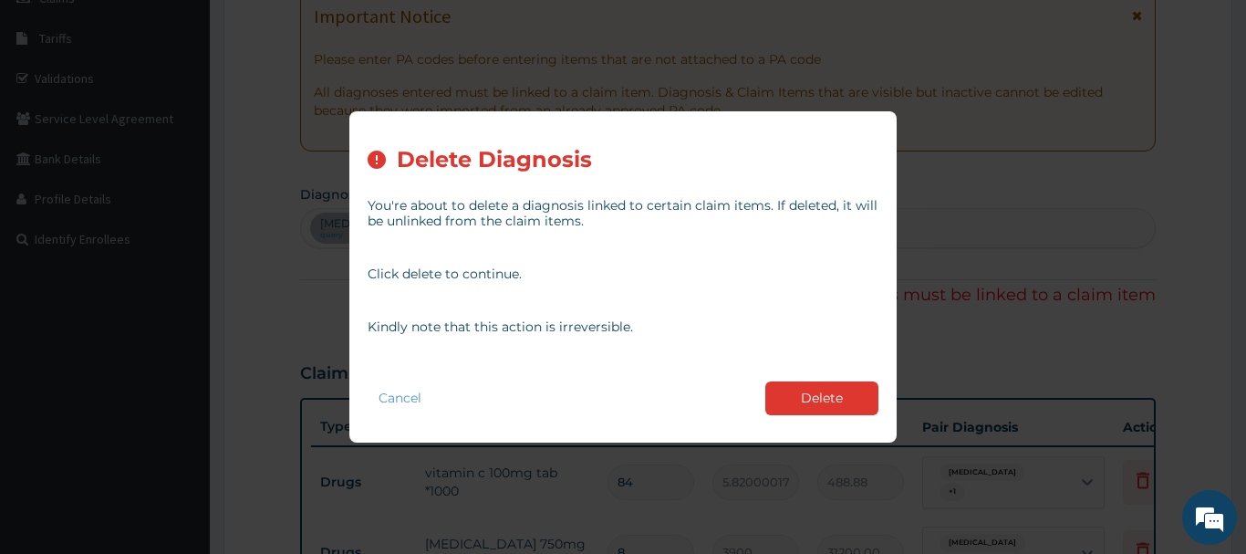
click at [843, 394] on button "Delete" at bounding box center [822, 398] width 113 height 34
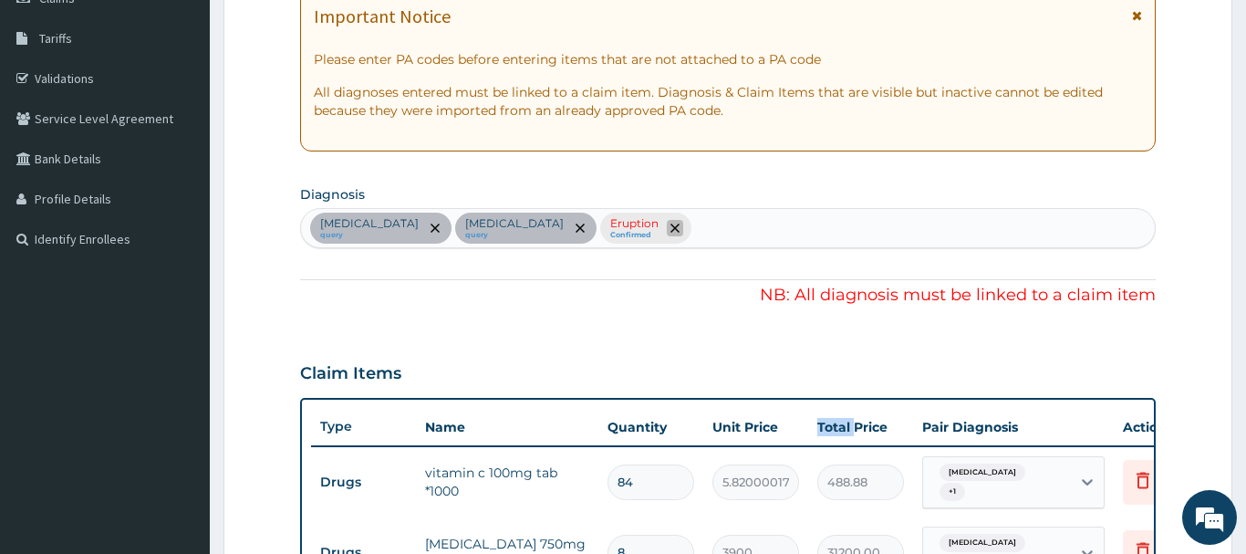
click at [667, 223] on span "remove selection option" at bounding box center [675, 228] width 16 height 16
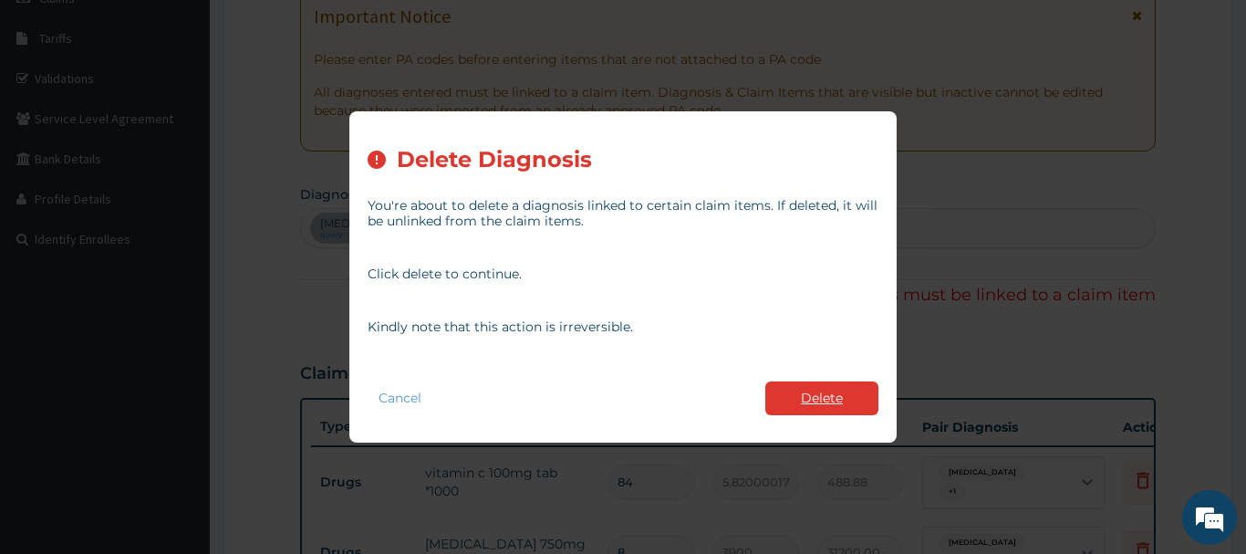
click at [830, 391] on button "Delete" at bounding box center [822, 398] width 113 height 34
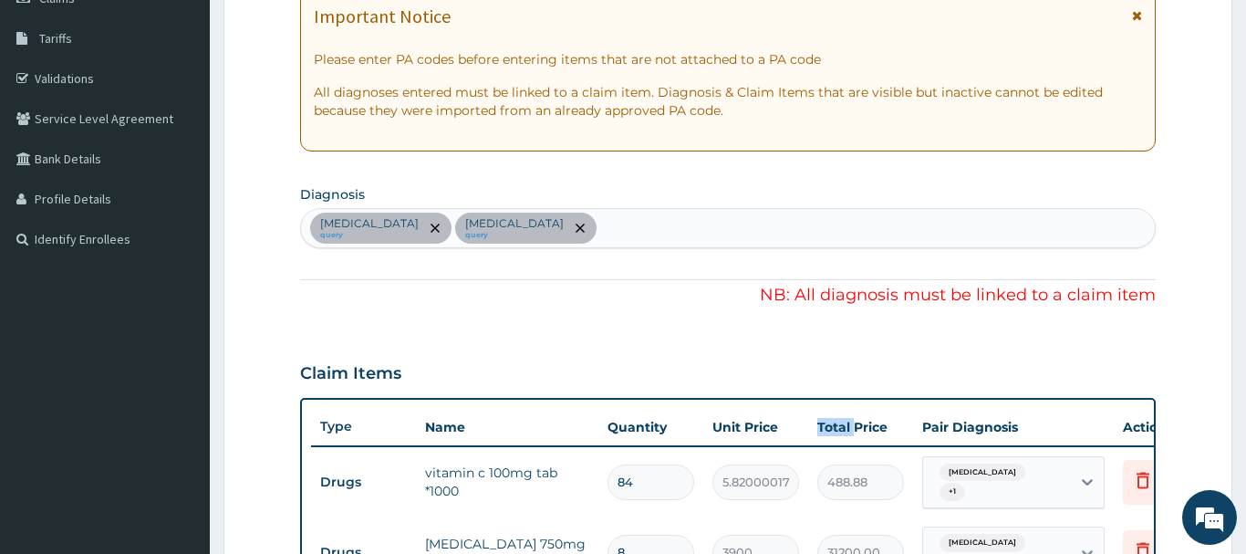
scroll to position [653, 0]
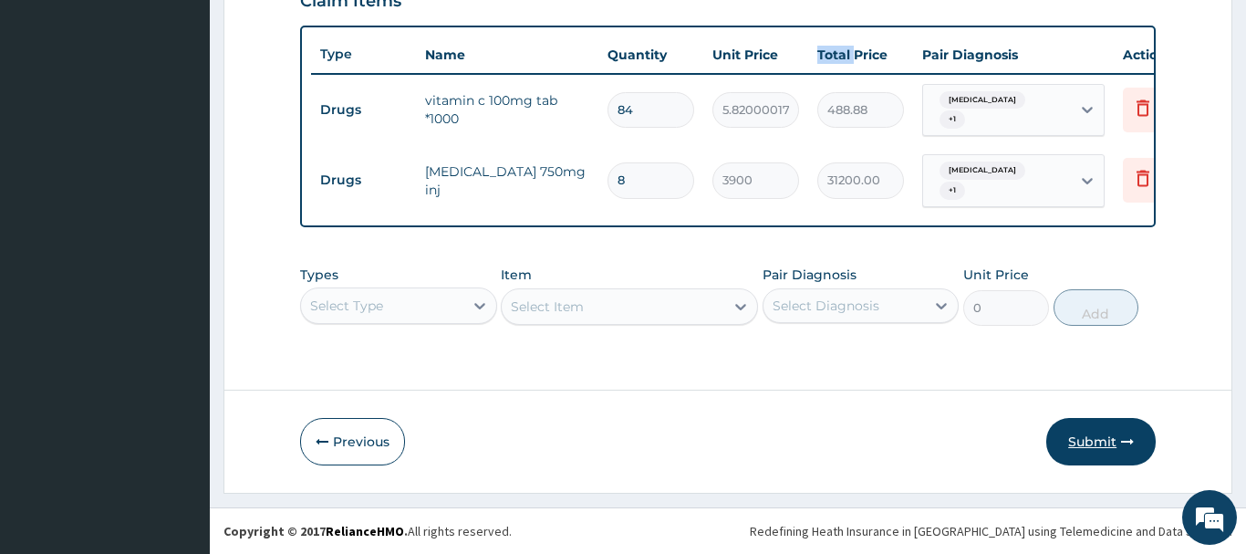
click at [1090, 448] on button "Submit" at bounding box center [1101, 441] width 109 height 47
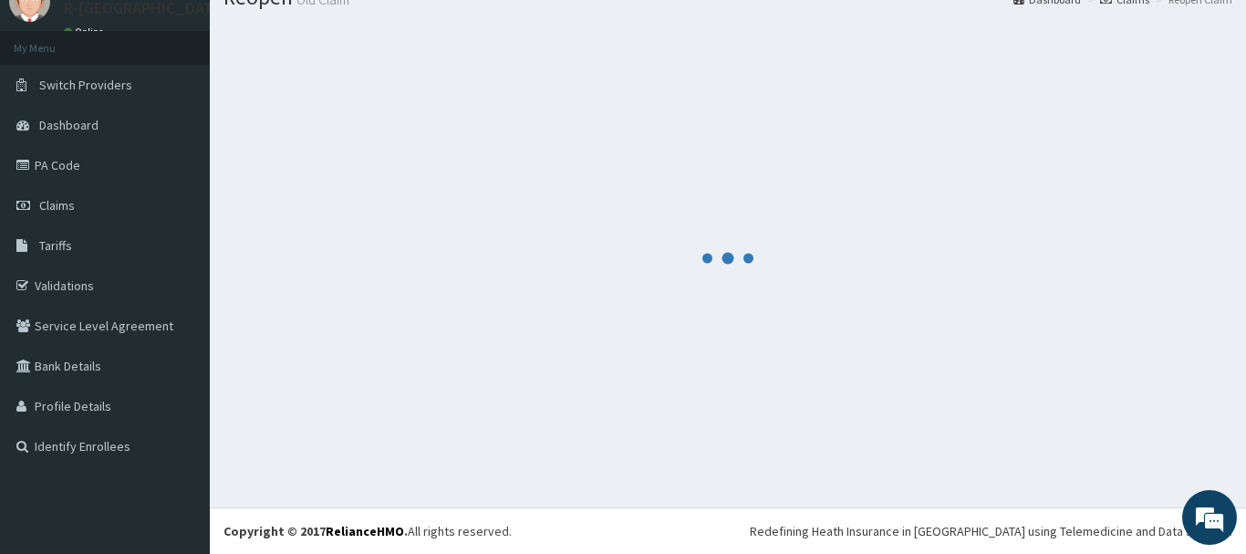
scroll to position [74, 0]
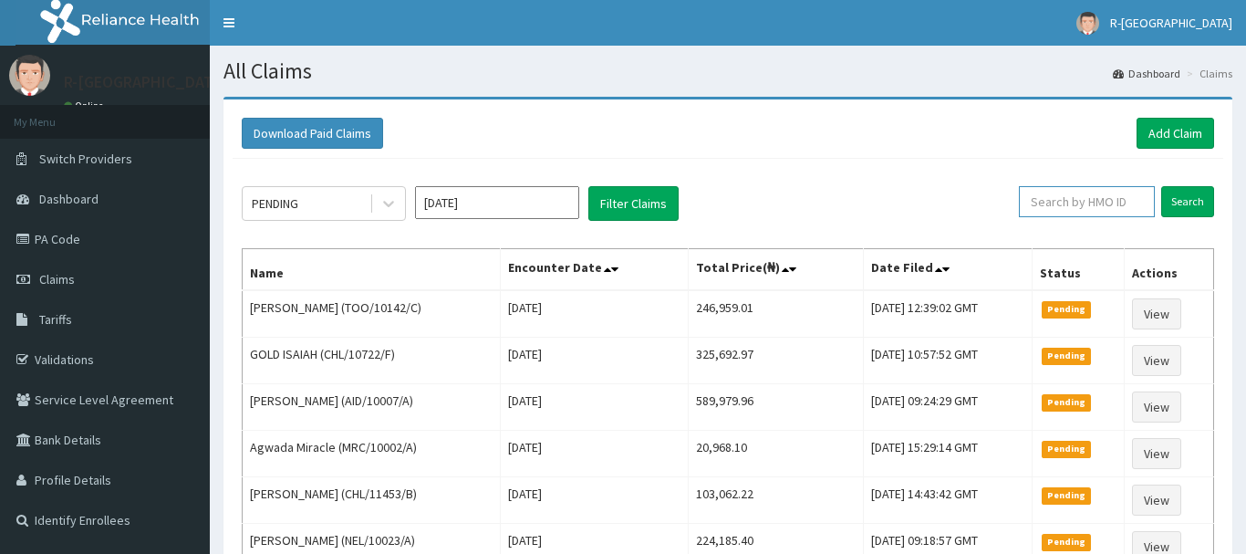
paste input "TOO/10142/C)"
type input "TOO/10142/C"
click at [1201, 199] on input "Search" at bounding box center [1188, 201] width 53 height 31
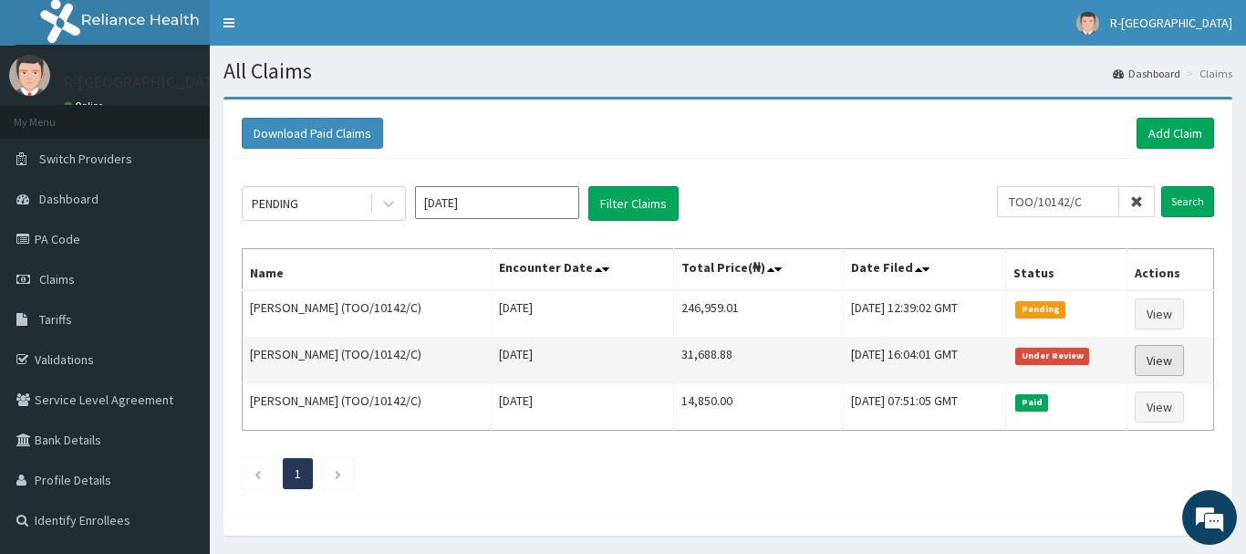
click at [1174, 364] on link "View" at bounding box center [1159, 360] width 49 height 31
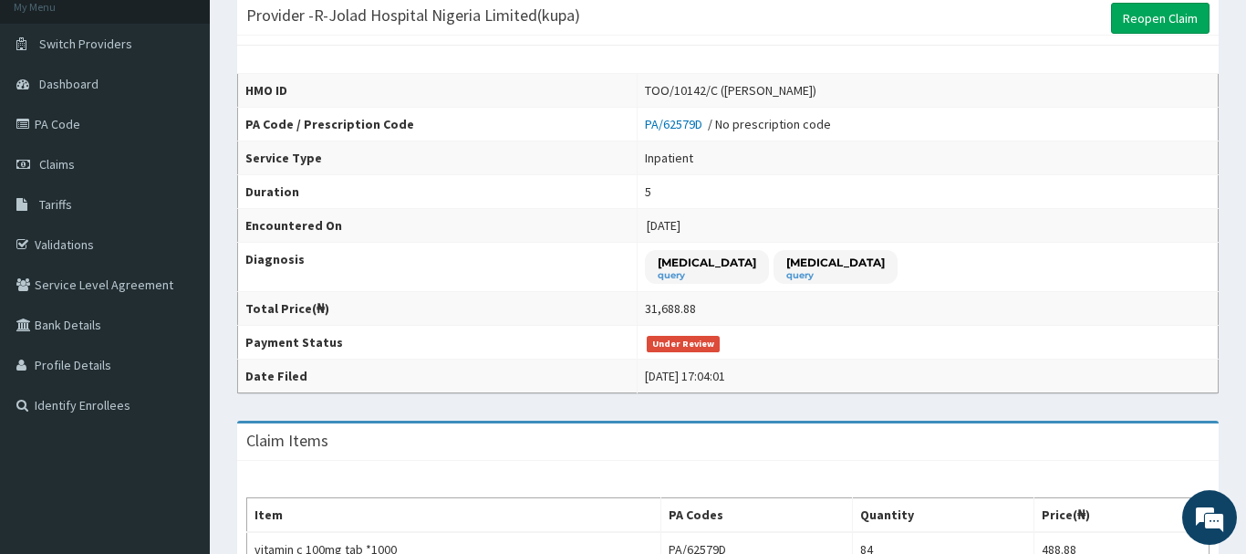
scroll to position [93, 0]
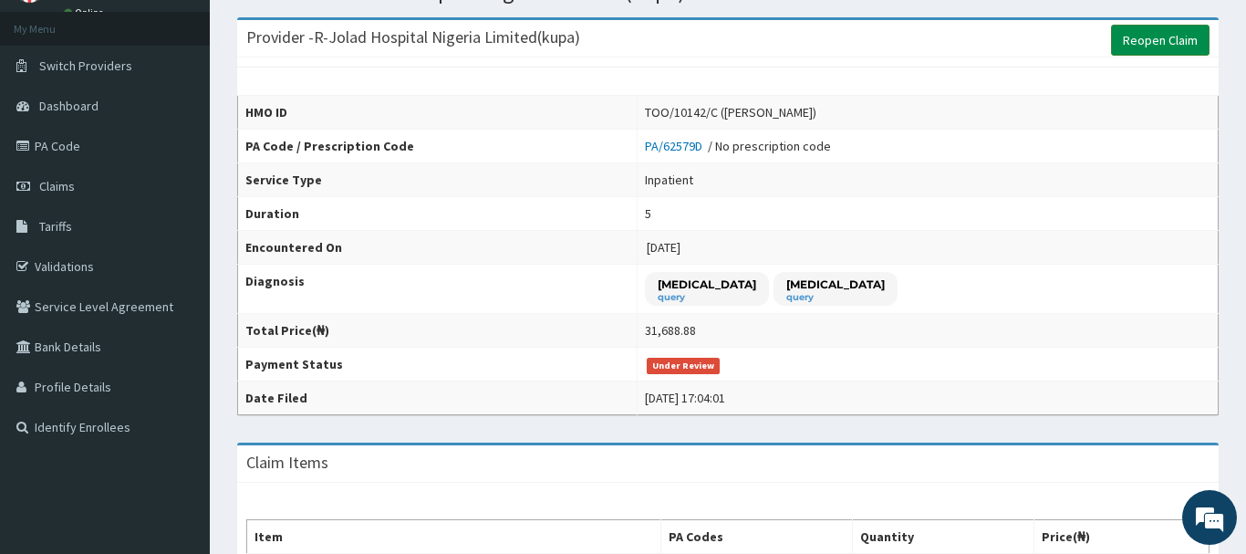
click at [1150, 46] on link "Reopen Claim" at bounding box center [1160, 40] width 99 height 31
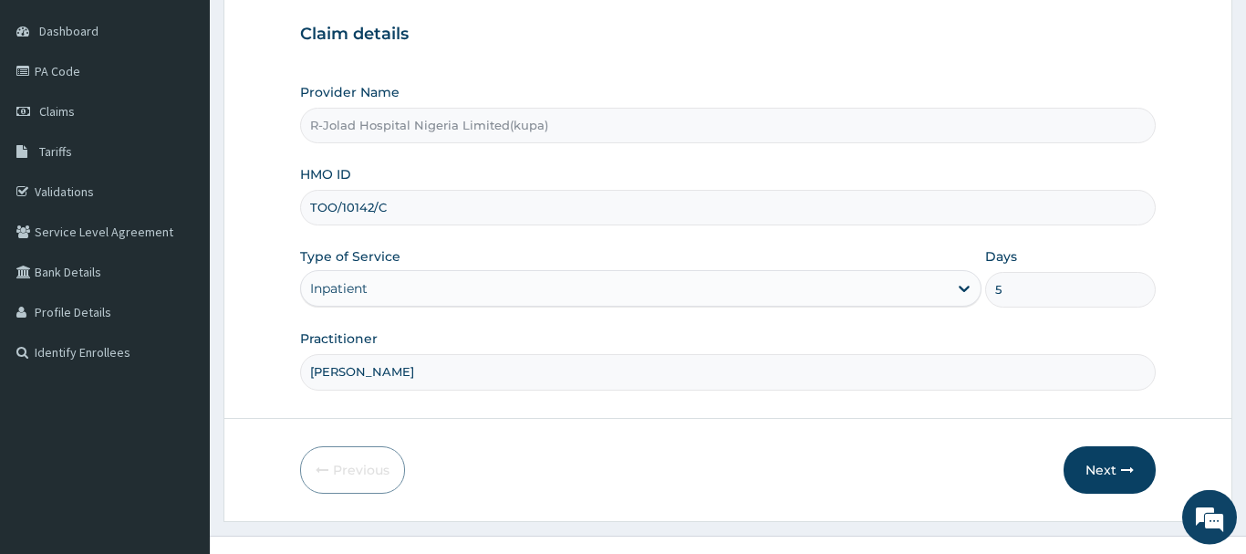
scroll to position [196, 0]
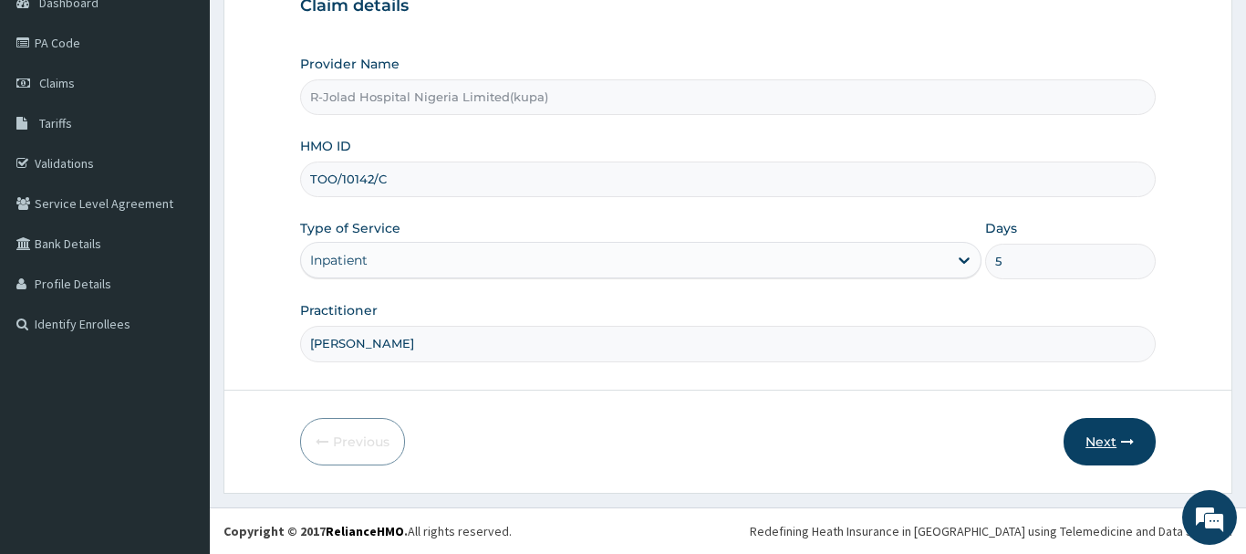
click at [1092, 436] on button "Next" at bounding box center [1110, 441] width 92 height 47
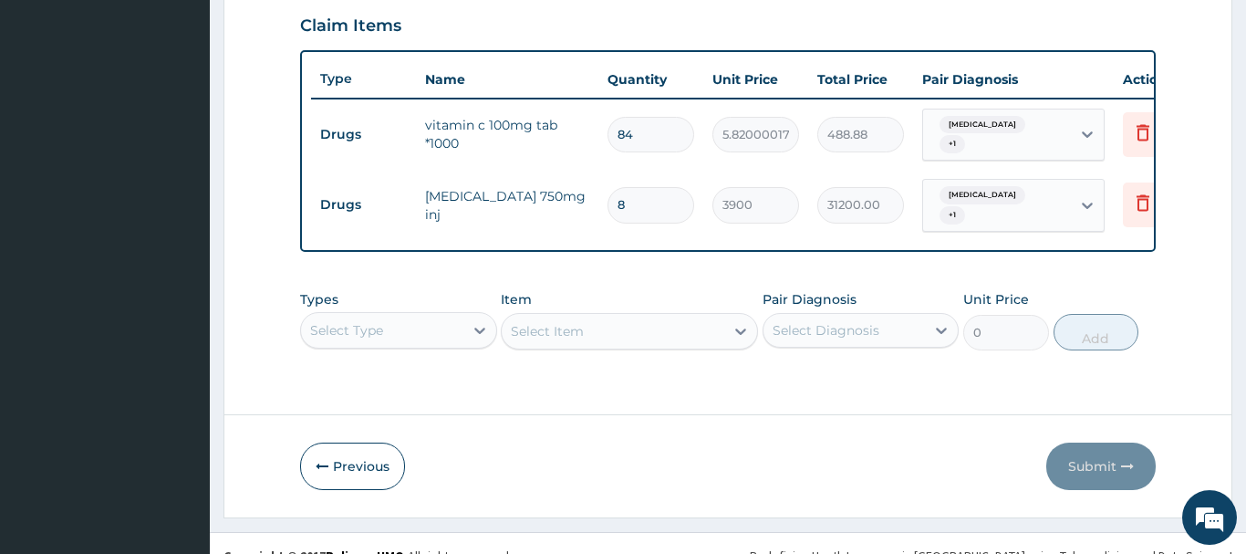
scroll to position [653, 0]
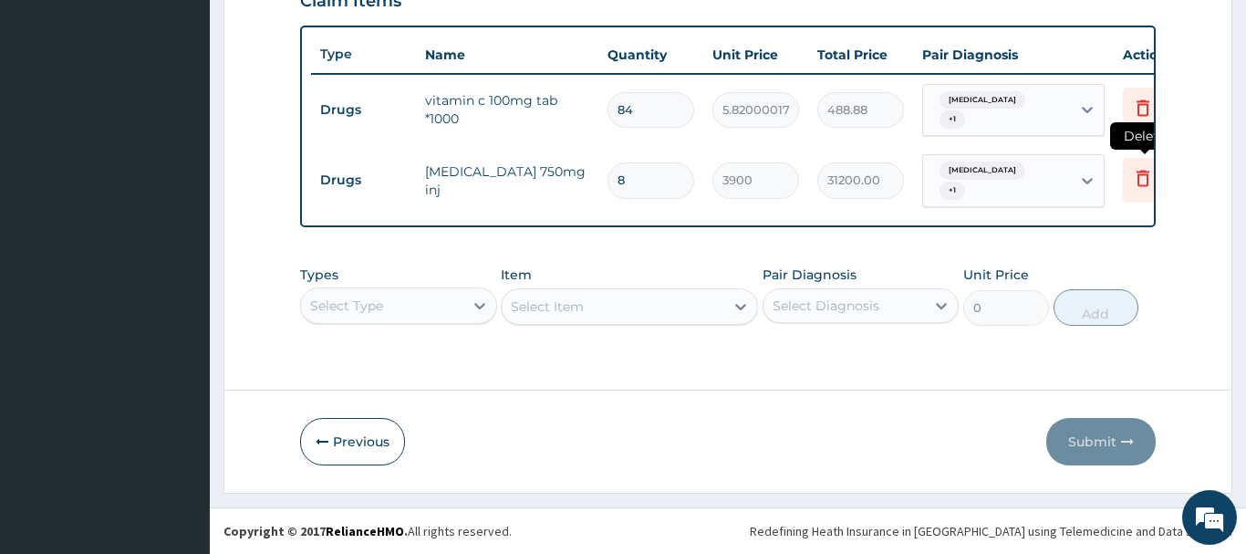
click at [1150, 184] on icon at bounding box center [1143, 178] width 22 height 22
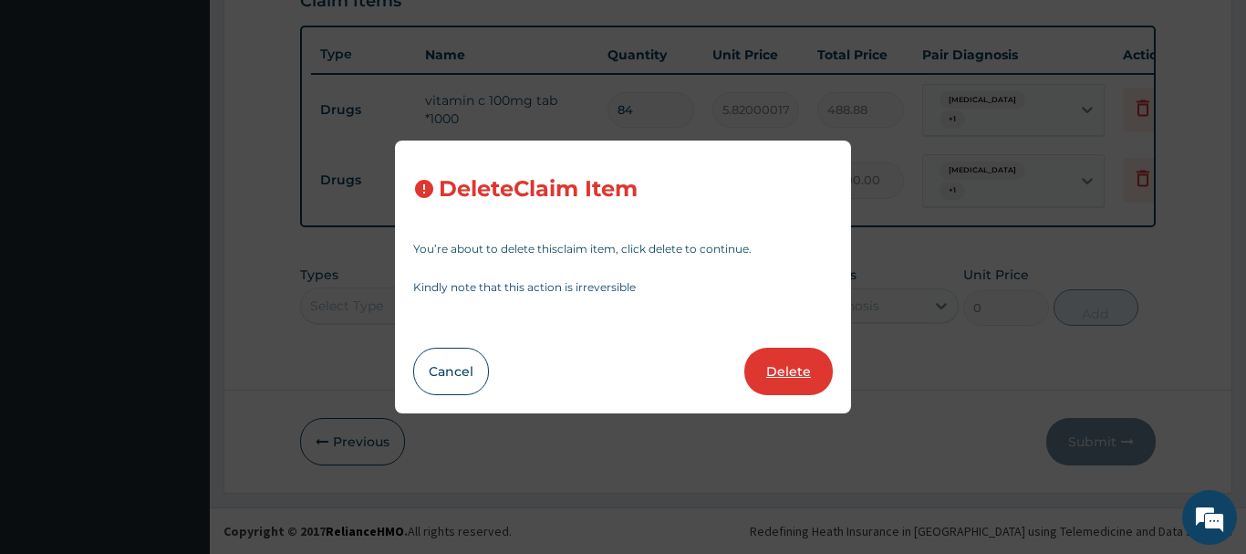
click at [782, 369] on button "Delete" at bounding box center [789, 371] width 89 height 47
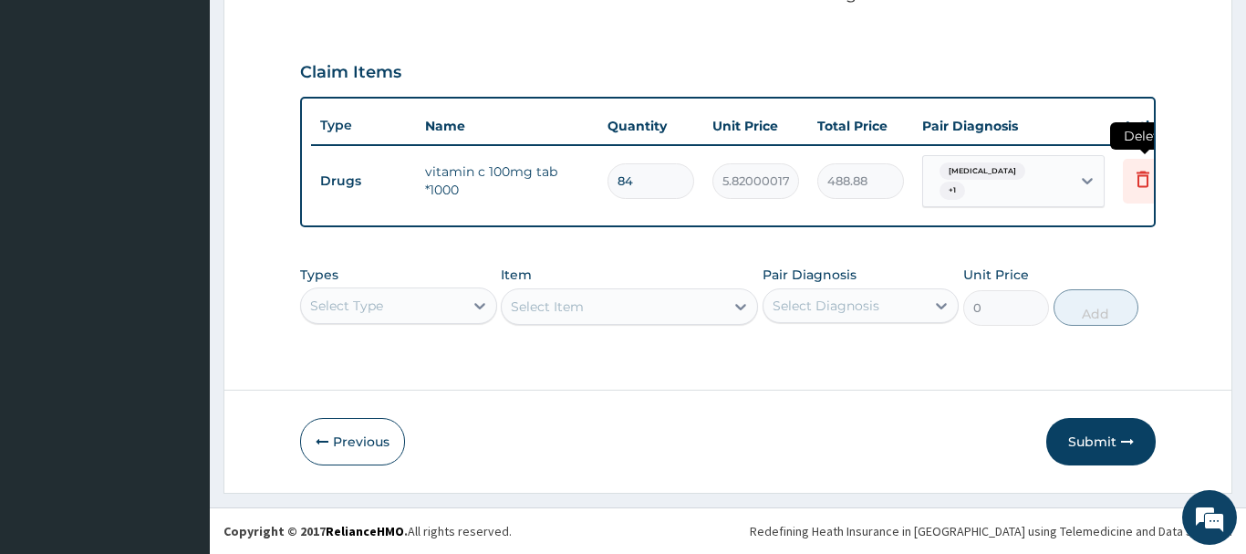
click at [1140, 179] on icon at bounding box center [1143, 179] width 13 height 16
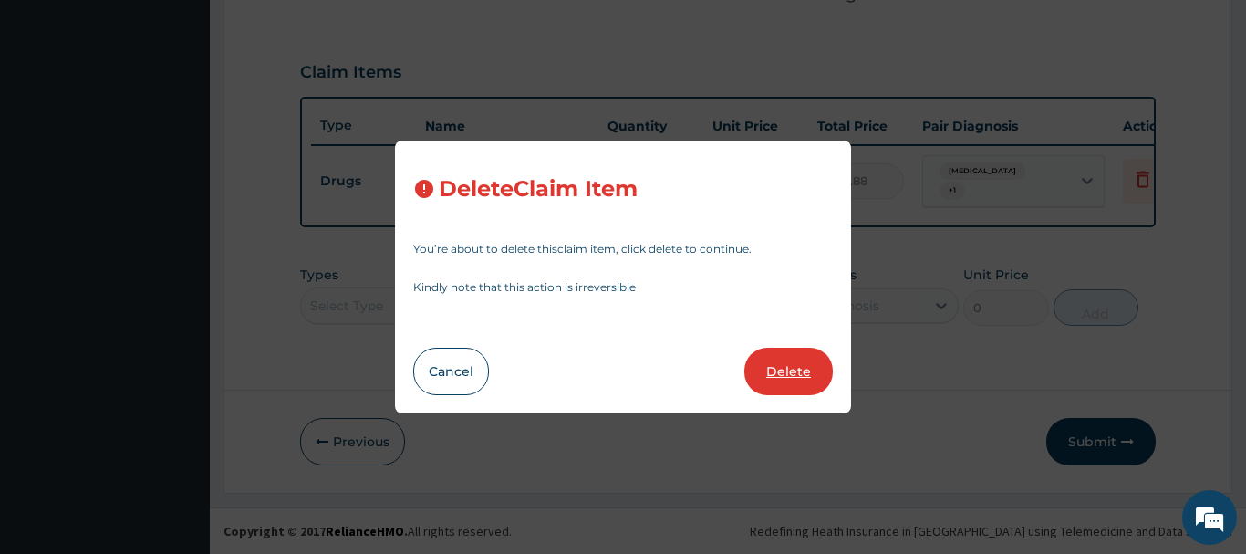
click at [825, 376] on button "Delete" at bounding box center [789, 371] width 89 height 47
click at [825, 315] on div "Select Diagnosis" at bounding box center [826, 306] width 107 height 18
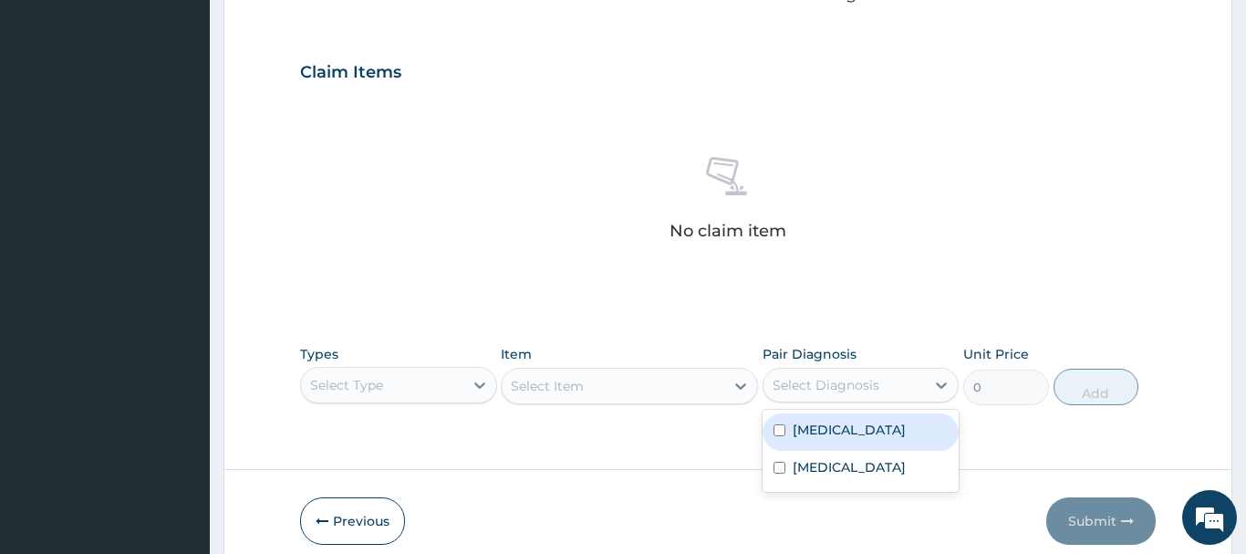
click at [1023, 194] on div "No claim item" at bounding box center [728, 202] width 856 height 210
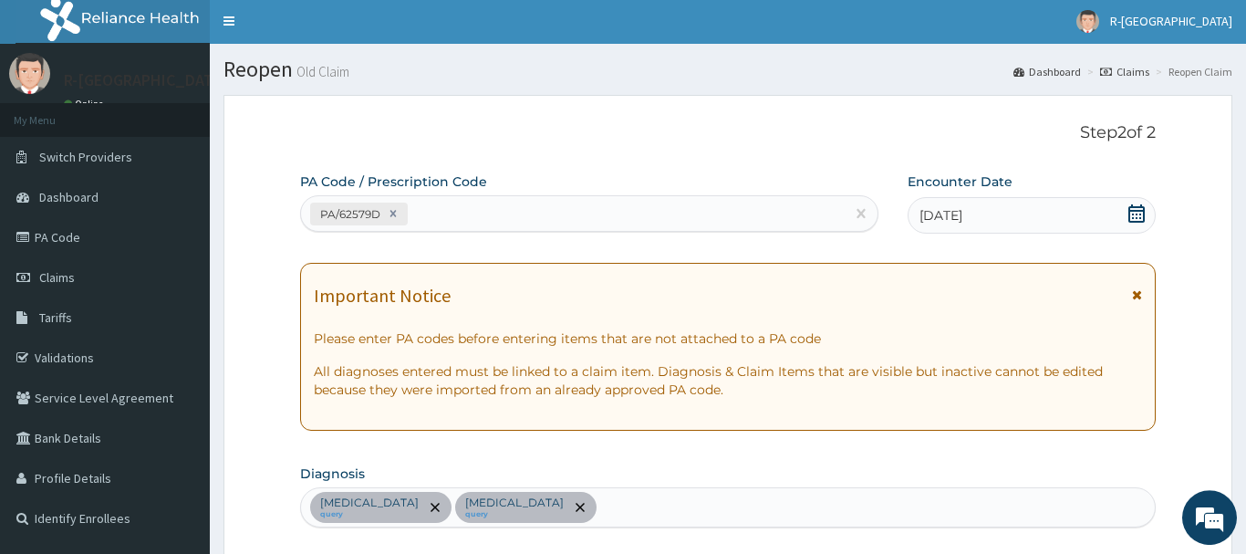
scroll to position [0, 0]
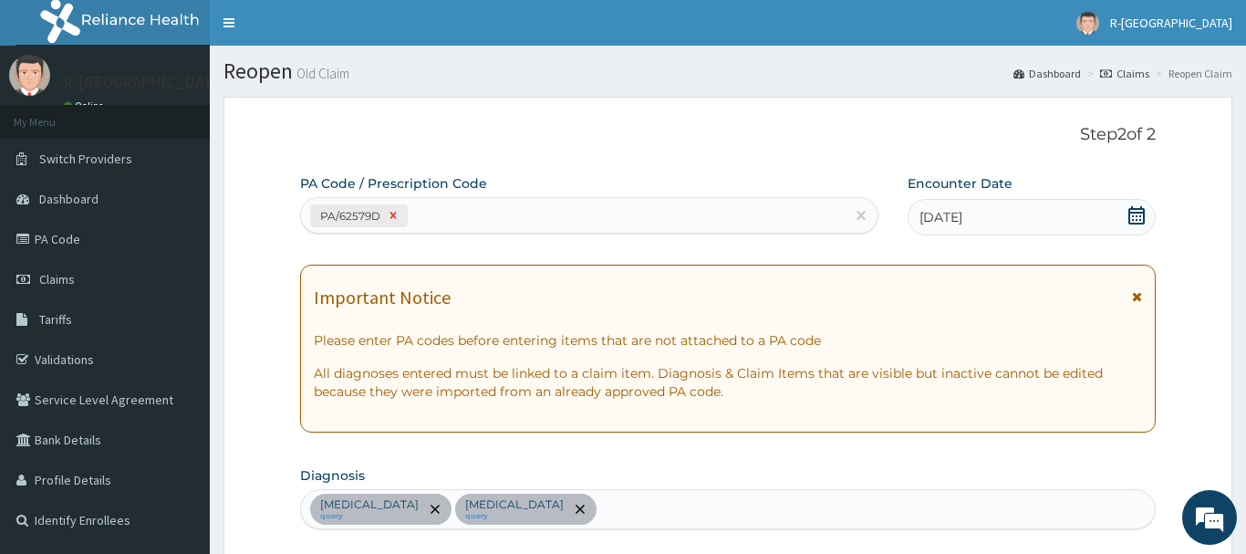
click at [391, 214] on icon at bounding box center [394, 216] width 6 height 6
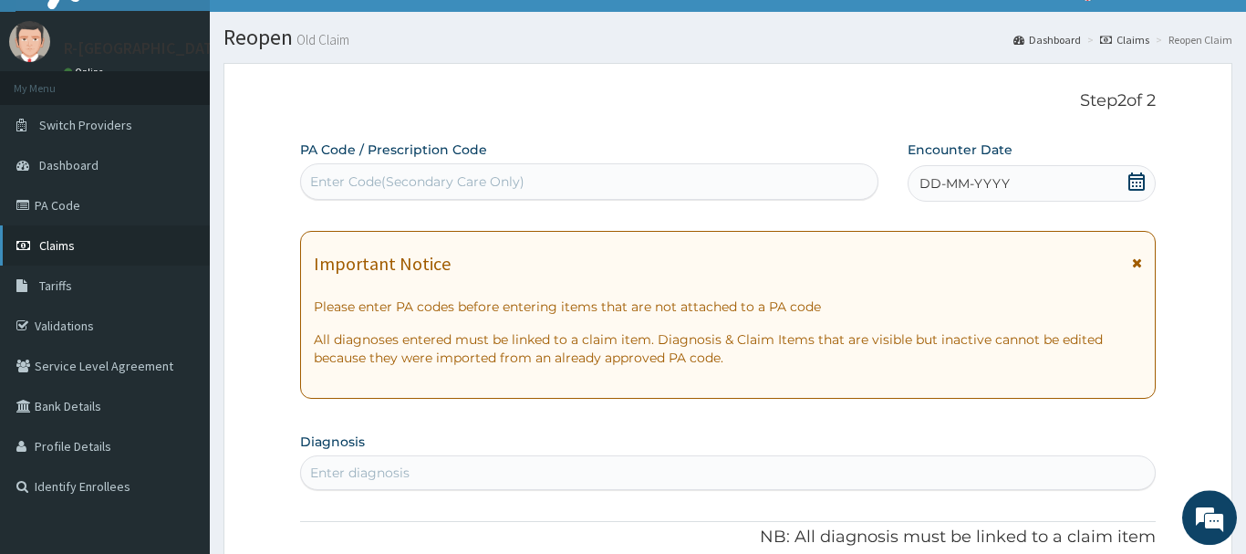
scroll to position [5, 0]
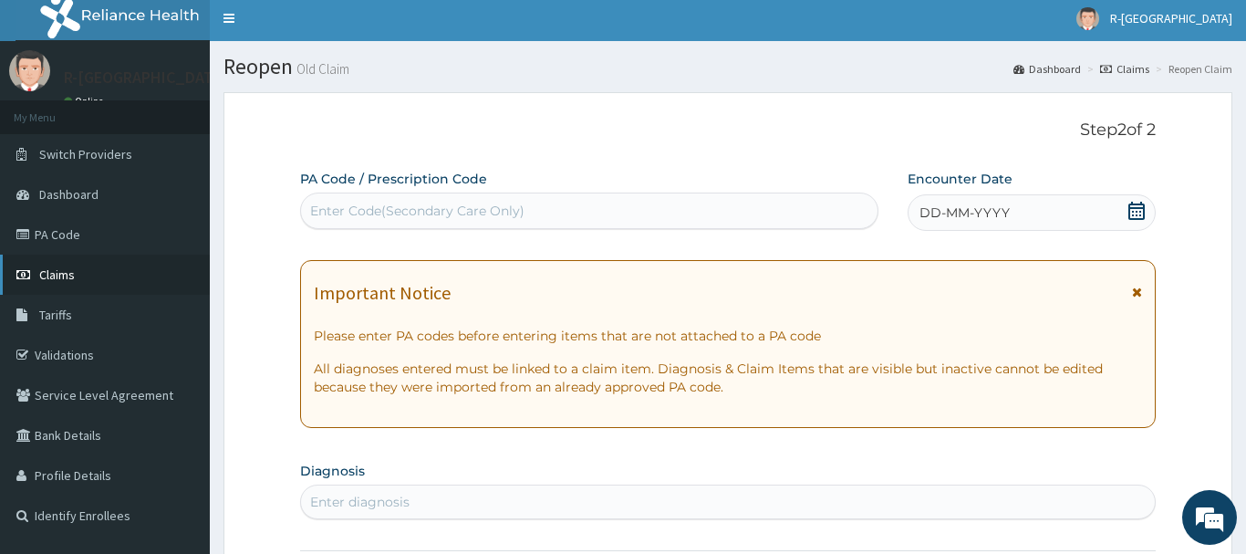
click at [52, 270] on span "Claims" at bounding box center [57, 274] width 36 height 16
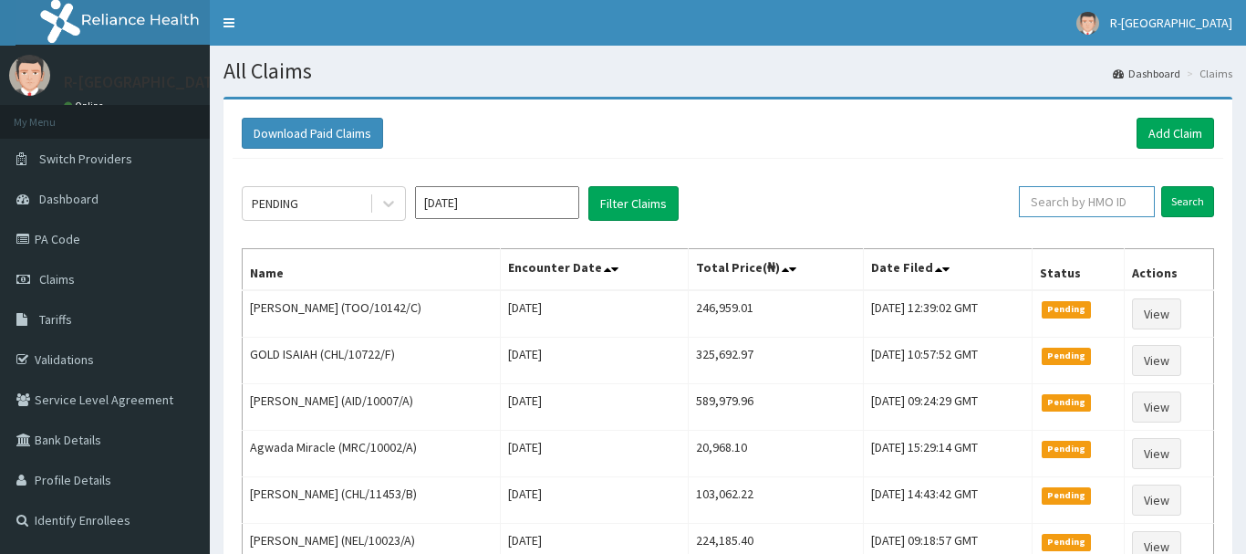
click at [1046, 202] on input "text" at bounding box center [1087, 201] width 136 height 31
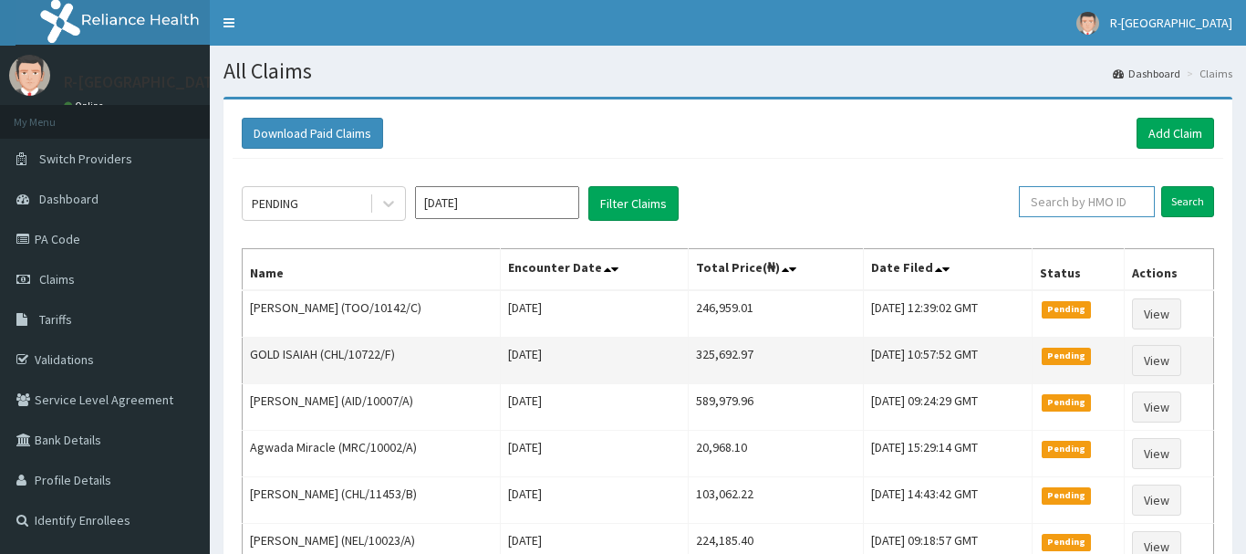
paste input "TOO/10142/C)"
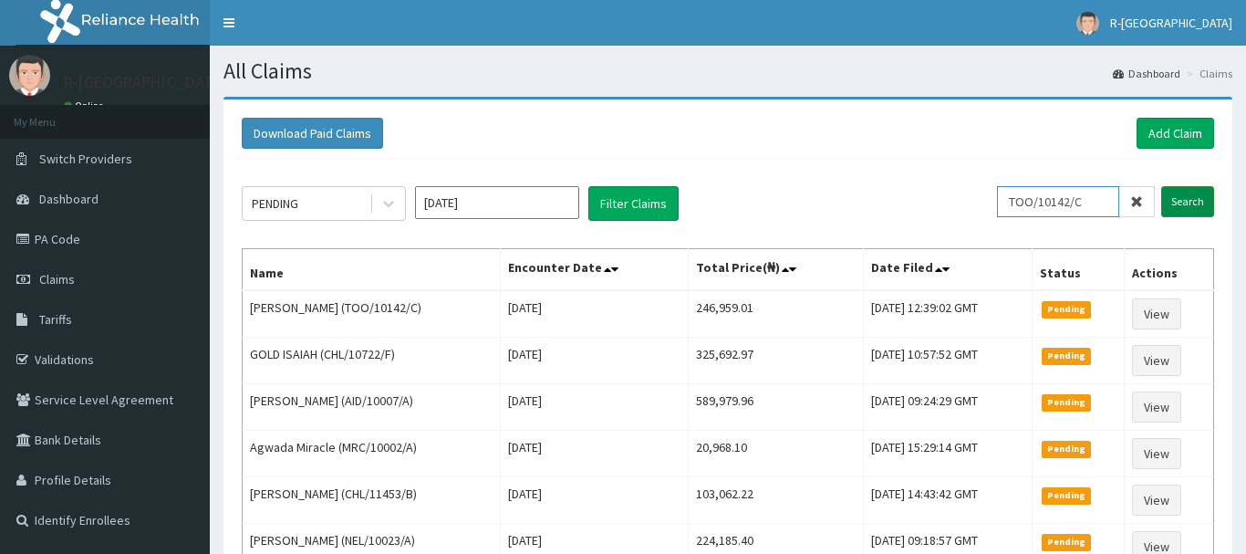
type input "TOO/10142/C"
click at [1194, 196] on input "Search" at bounding box center [1188, 201] width 53 height 31
click at [1193, 196] on input "Search" at bounding box center [1188, 201] width 53 height 31
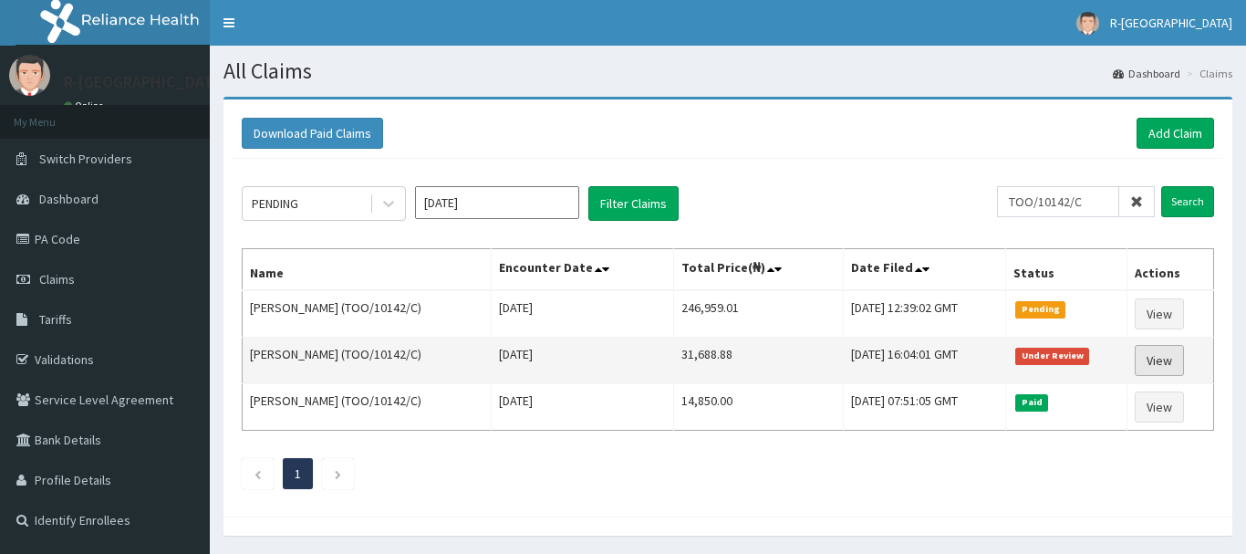
click at [1171, 367] on link "View" at bounding box center [1159, 360] width 49 height 31
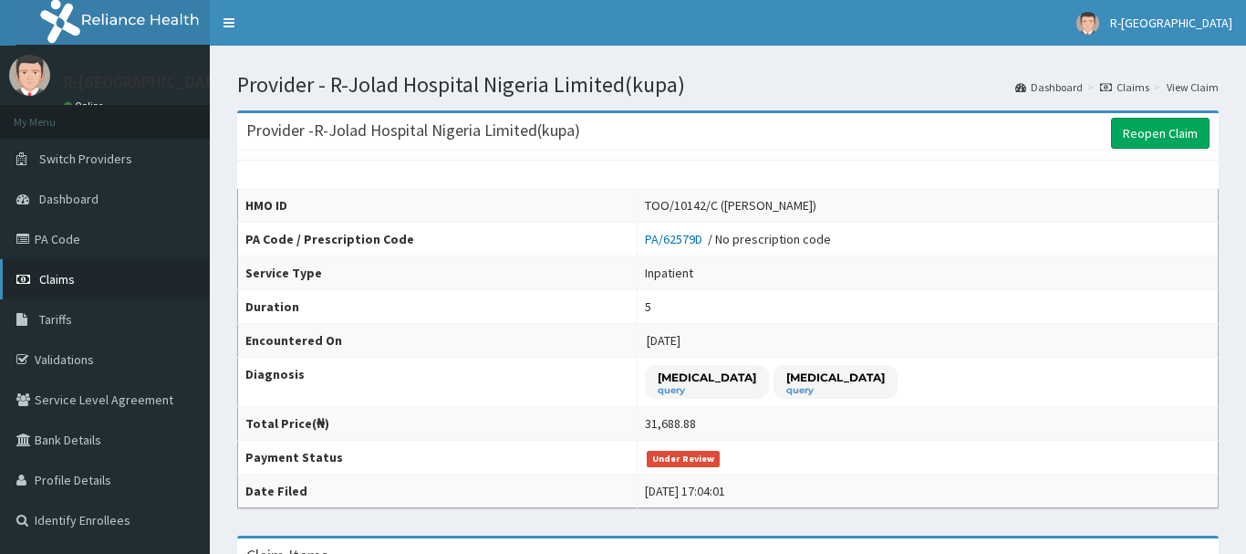
click at [74, 288] on link "Claims" at bounding box center [105, 279] width 210 height 40
click at [73, 288] on link "Claims" at bounding box center [105, 279] width 210 height 40
click at [77, 279] on link "Claims" at bounding box center [105, 279] width 210 height 40
